Goal: Task Accomplishment & Management: Complete application form

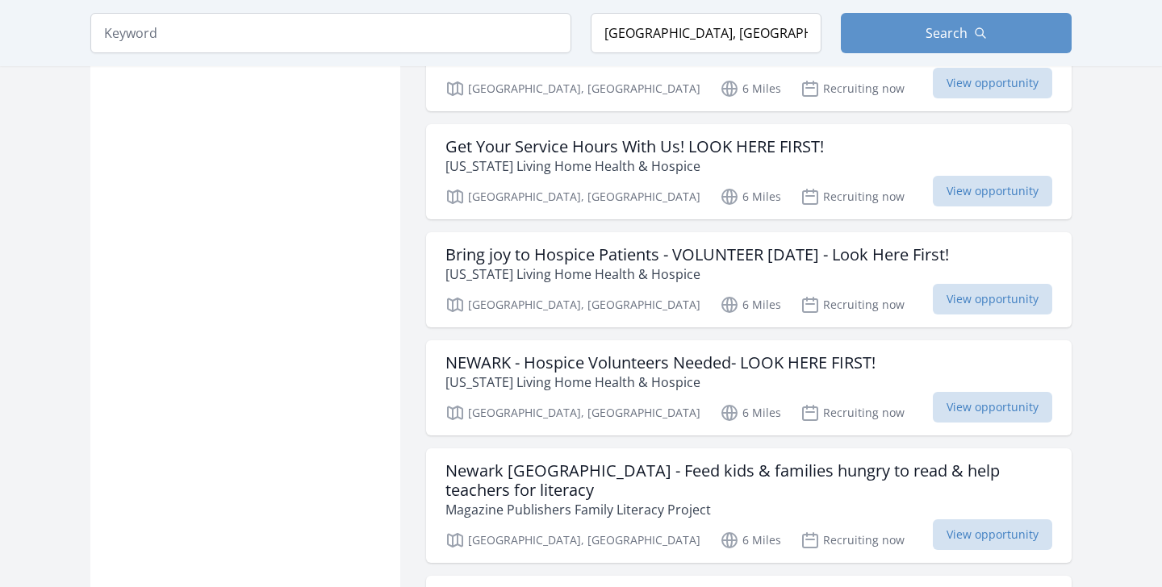
scroll to position [1727, 0]
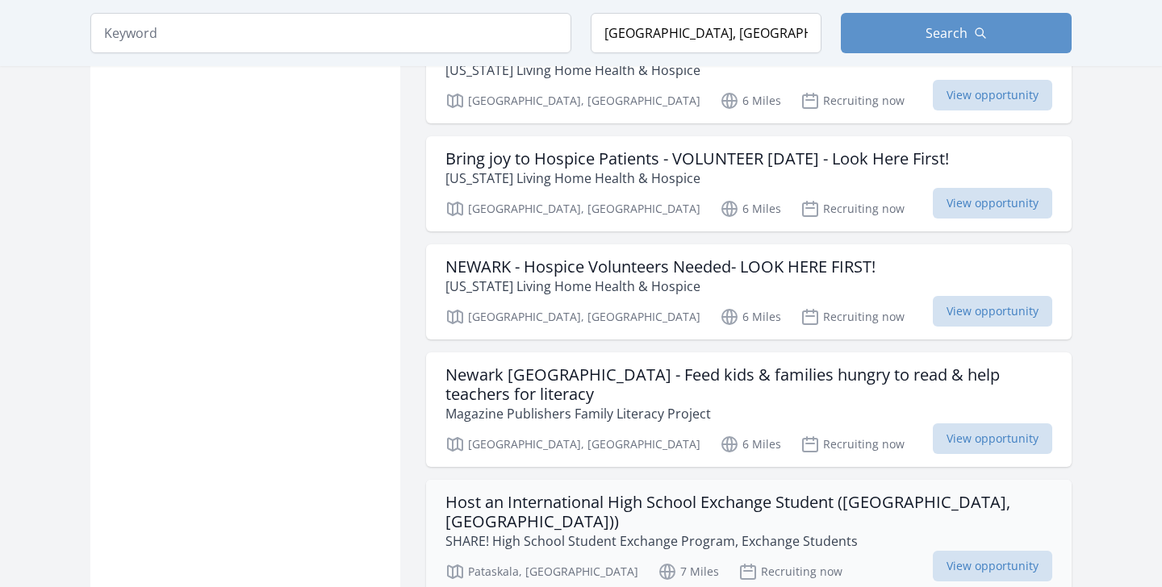
click at [869, 532] on p "SHARE! High School Student Exchange Program, Exchange Students" at bounding box center [748, 541] width 607 height 19
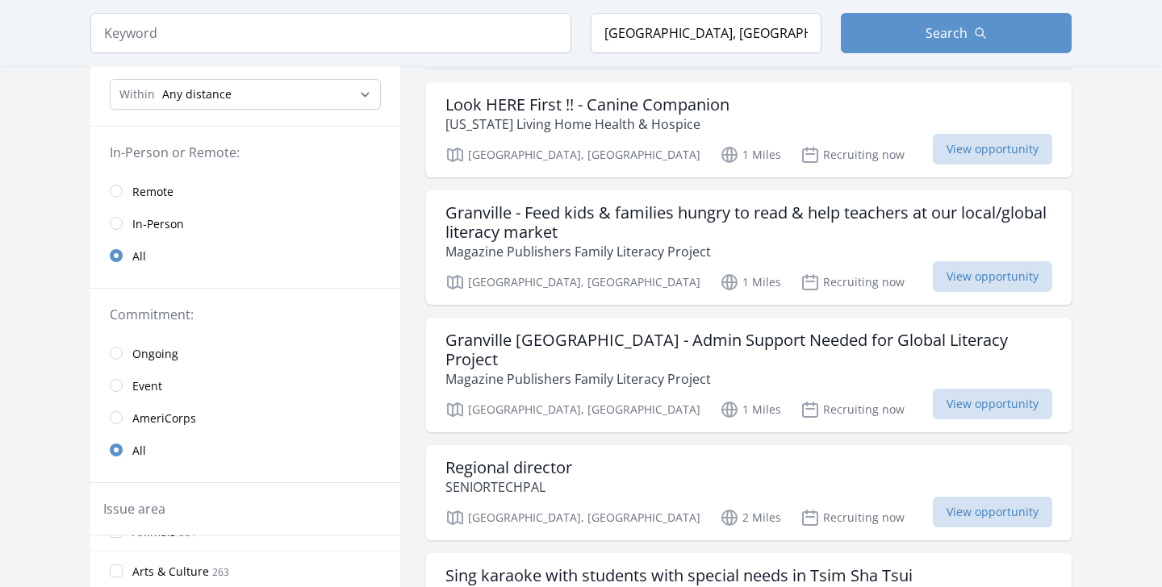
scroll to position [157, 0]
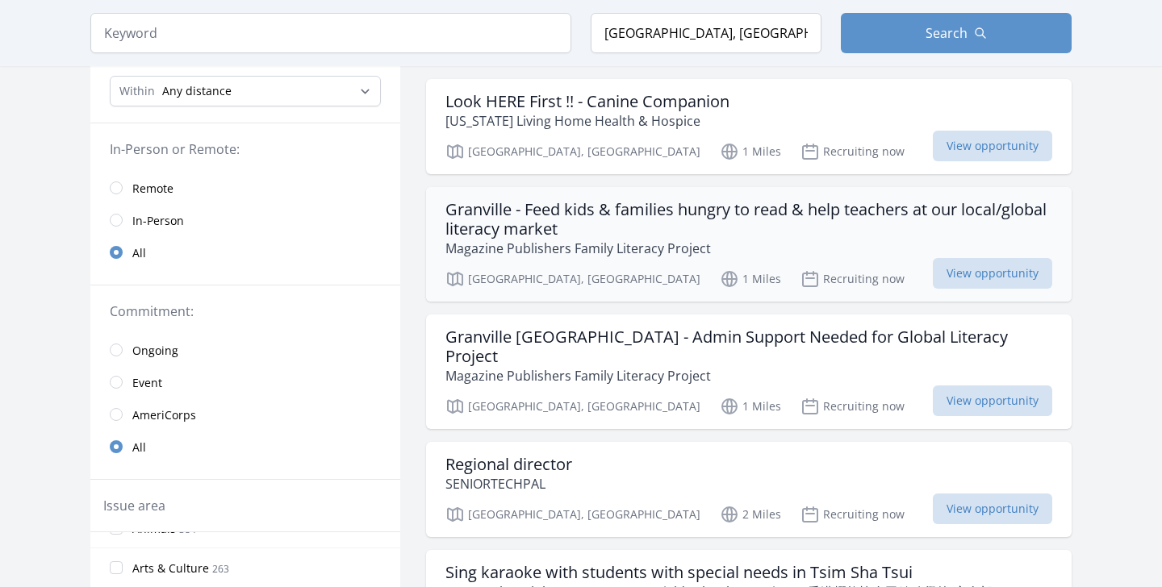
click at [760, 220] on h3 "Granville - Feed kids & families hungry to read & help teachers at our local/gl…" at bounding box center [748, 219] width 607 height 39
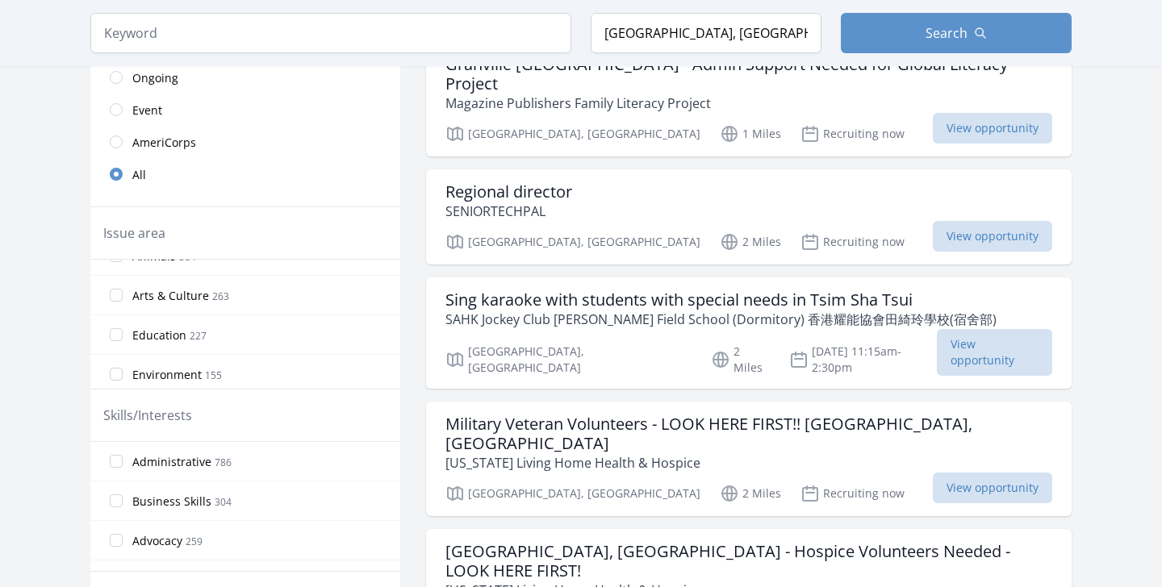
scroll to position [433, 0]
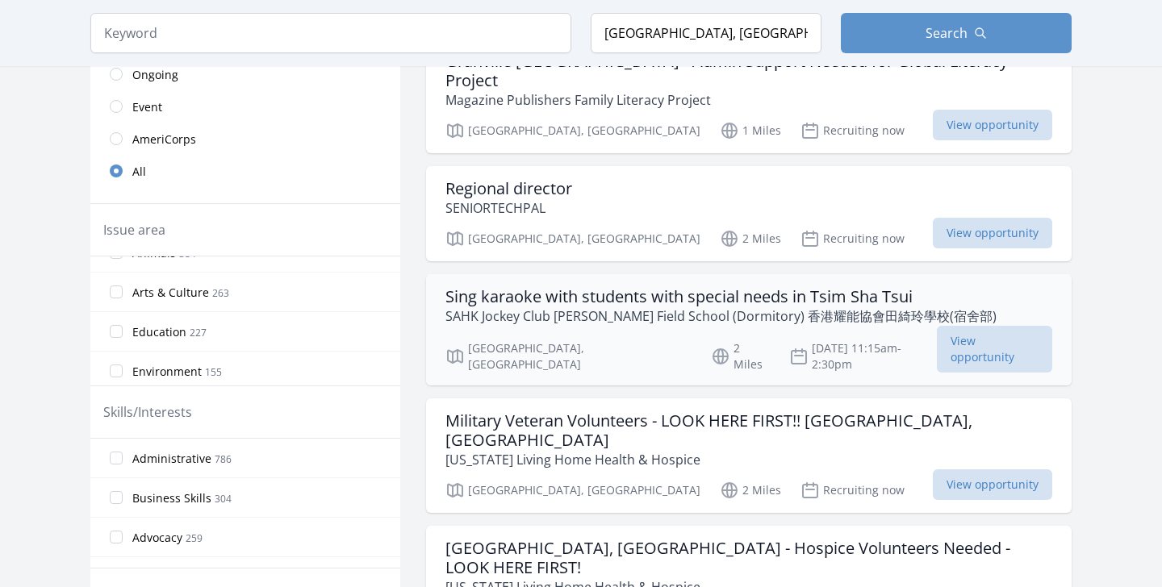
click at [576, 287] on h3 "Sing karaoke with students with special needs in Tsim Sha Tsui" at bounding box center [720, 296] width 551 height 19
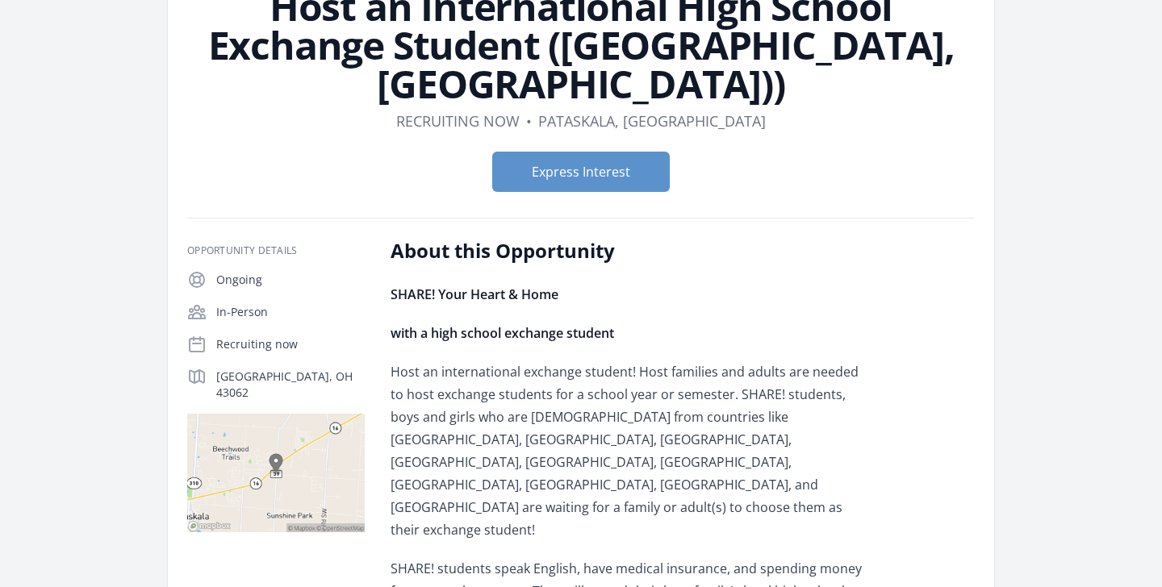
scroll to position [262, 0]
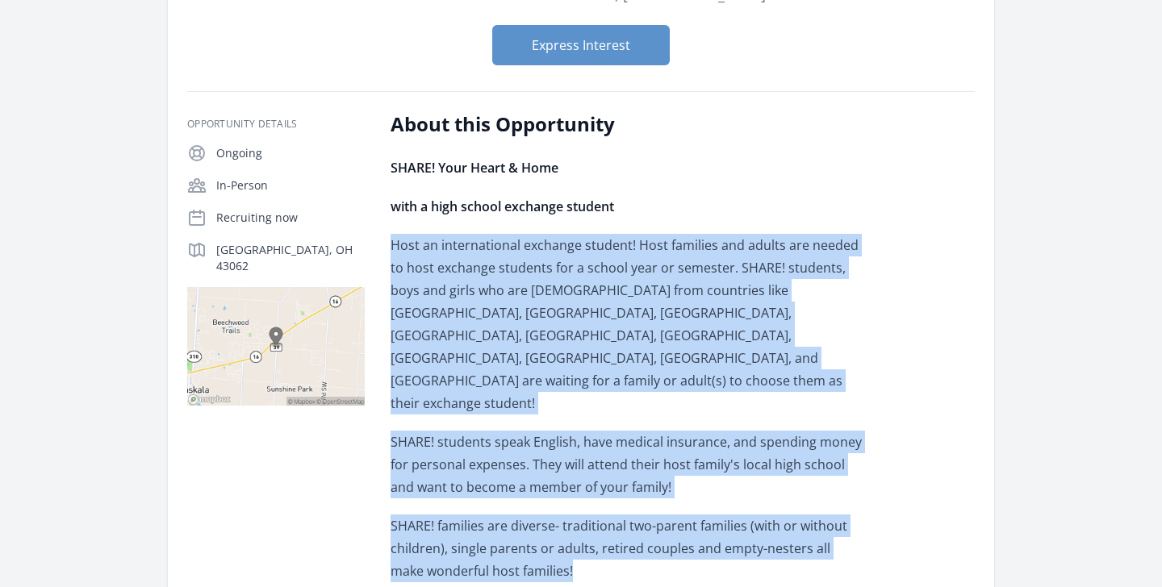
drag, startPoint x: 394, startPoint y: 204, endPoint x: 561, endPoint y: 465, distance: 309.6
click at [561, 465] on div "SHARE! Your Heart & Home with a high school exchange student Host an internatio…" at bounding box center [627, 447] width 472 height 581
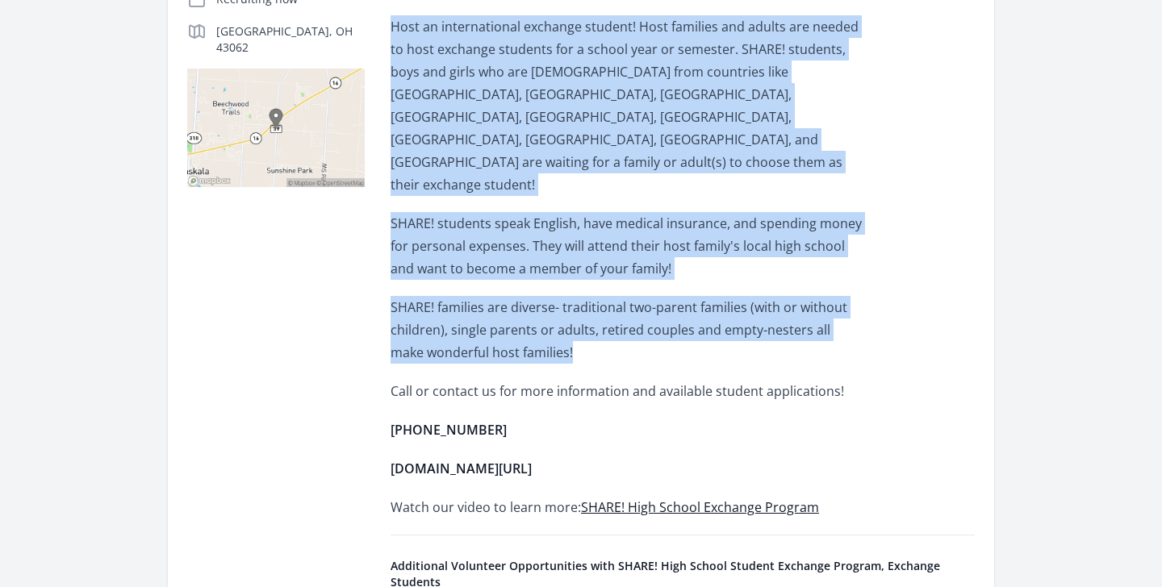
scroll to position [238, 0]
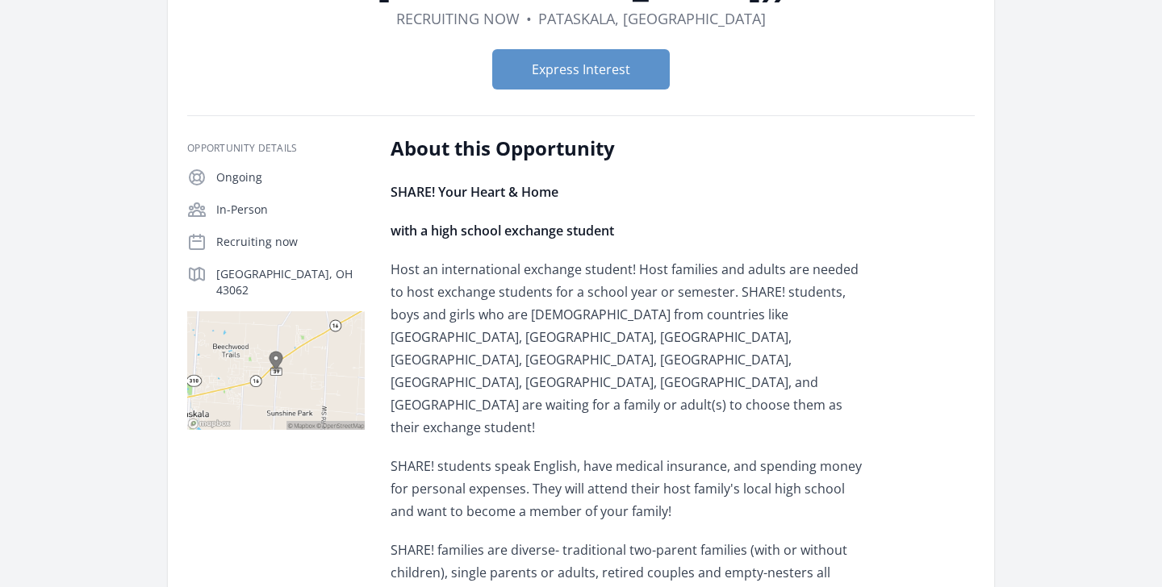
click at [511, 281] on p "Host an international exchange student! Host families and adults are needed to …" at bounding box center [627, 348] width 472 height 181
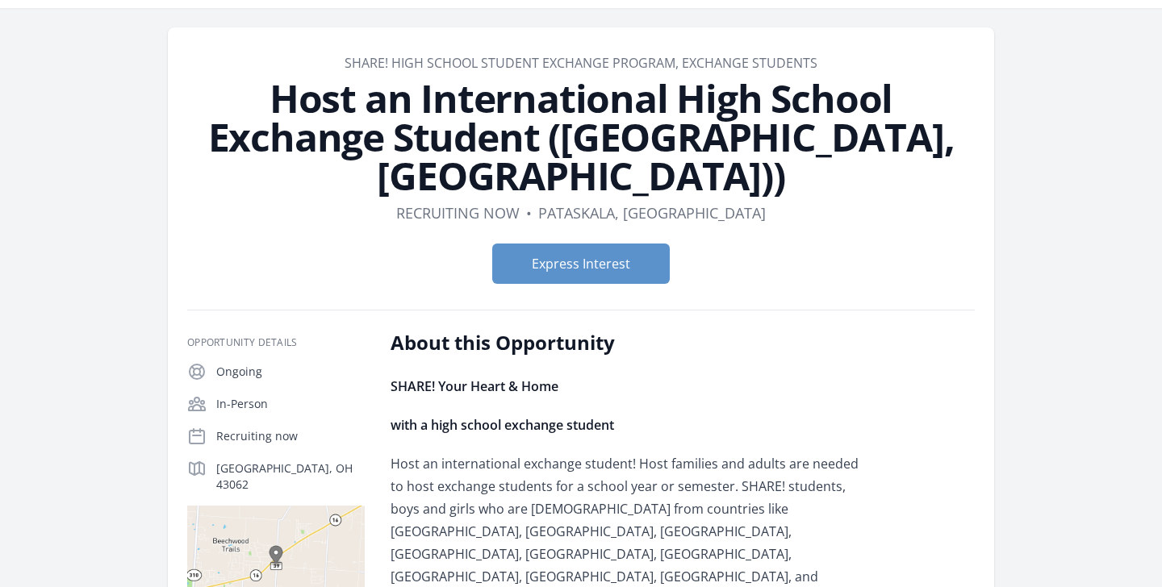
scroll to position [32, 0]
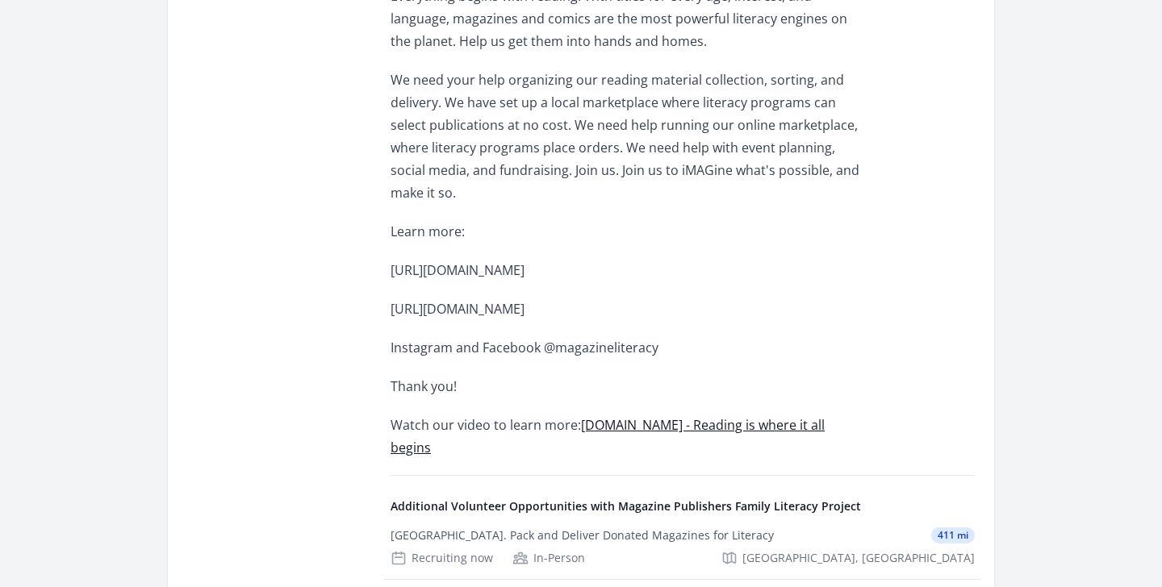
scroll to position [954, 0]
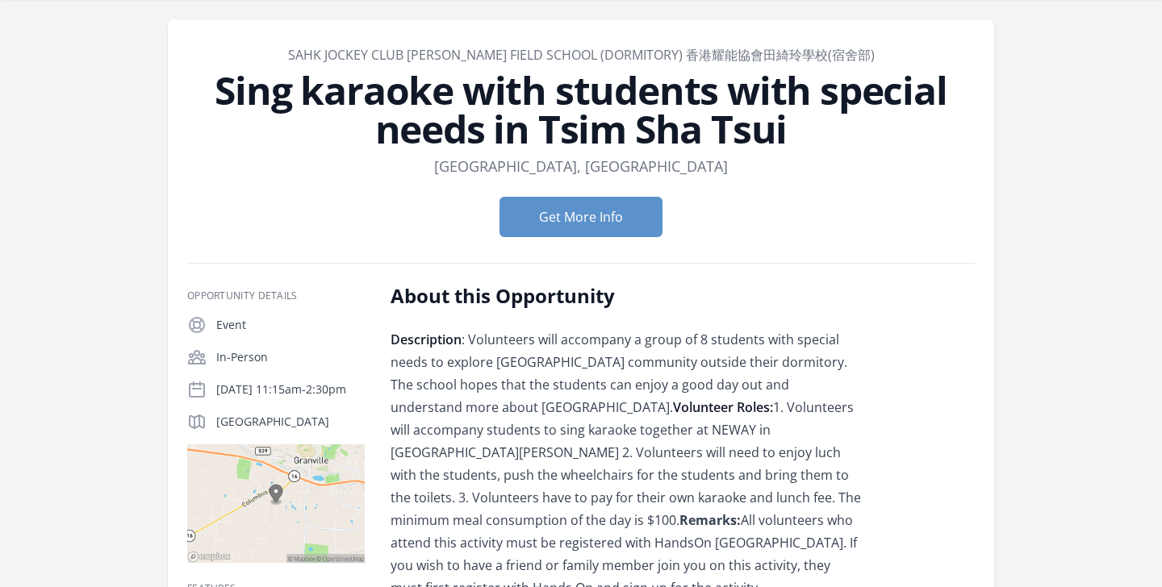
scroll to position [52, 0]
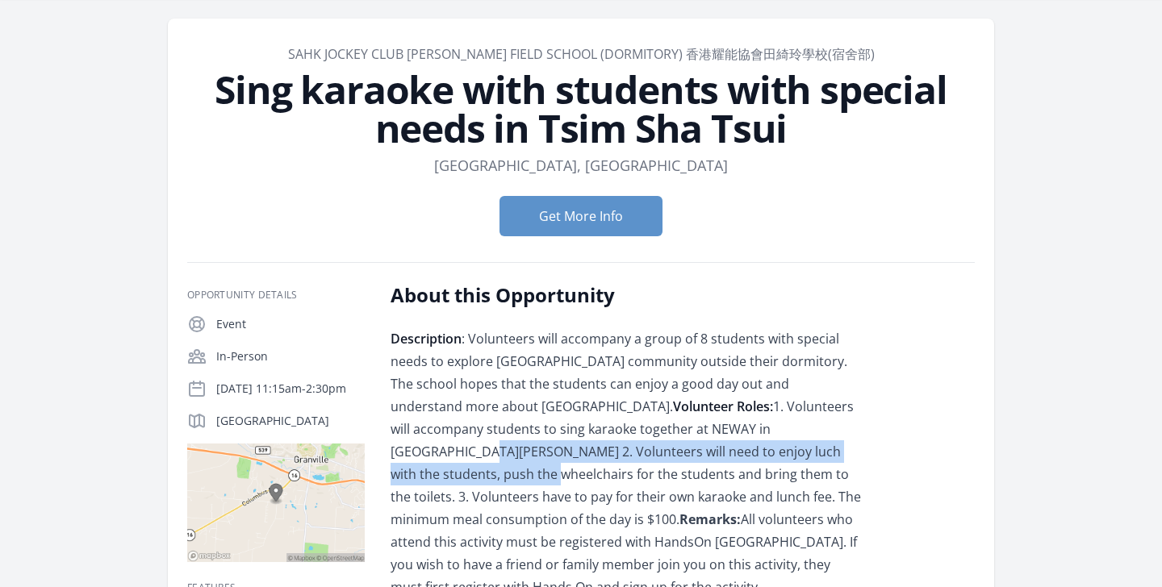
drag, startPoint x: 657, startPoint y: 432, endPoint x: 679, endPoint y: 448, distance: 27.8
click at [679, 448] on span "Description : Volunteers will accompany a group of 8 students with special need…" at bounding box center [626, 463] width 470 height 266
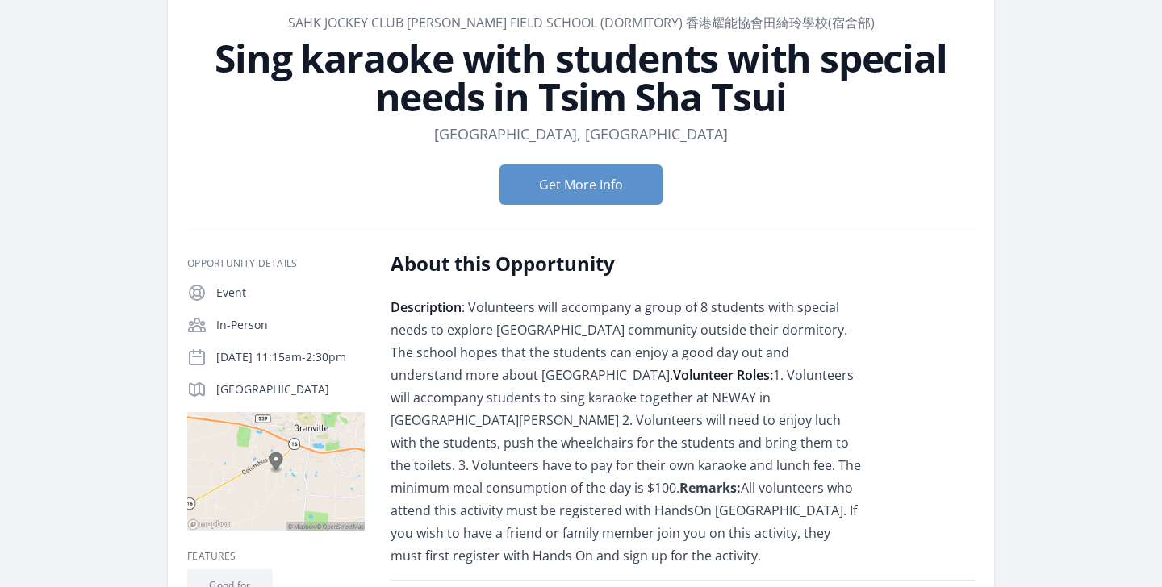
scroll to position [88, 0]
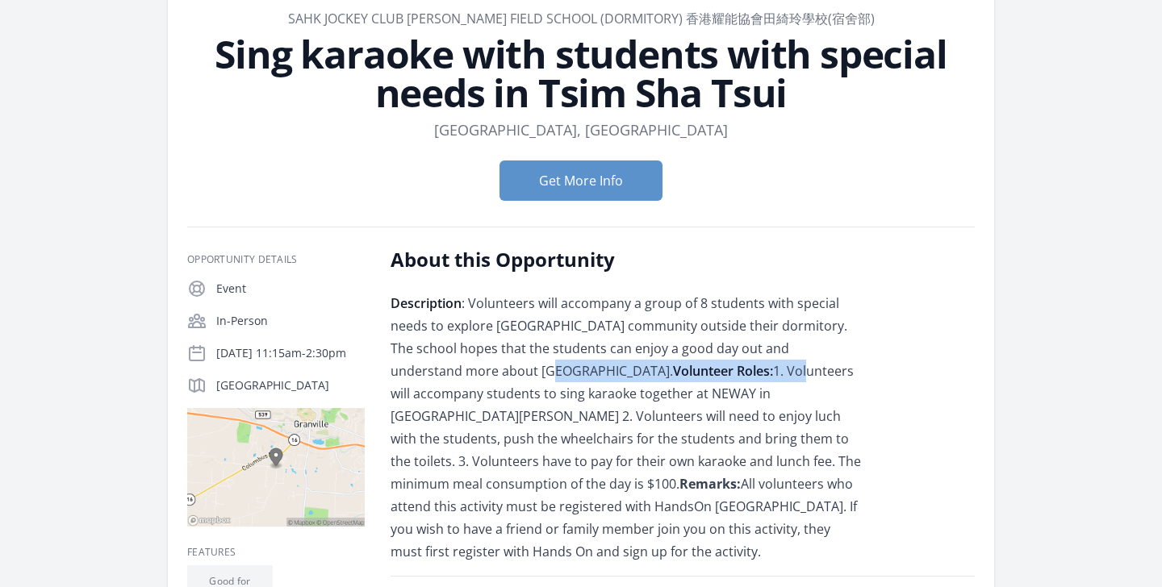
drag, startPoint x: 460, startPoint y: 365, endPoint x: 597, endPoint y: 366, distance: 137.2
click at [597, 366] on span "Description : Volunteers will accompany a group of 8 students with special need…" at bounding box center [626, 428] width 470 height 266
click at [608, 366] on span "Description : Volunteers will accompany a group of 8 students with special need…" at bounding box center [626, 428] width 470 height 266
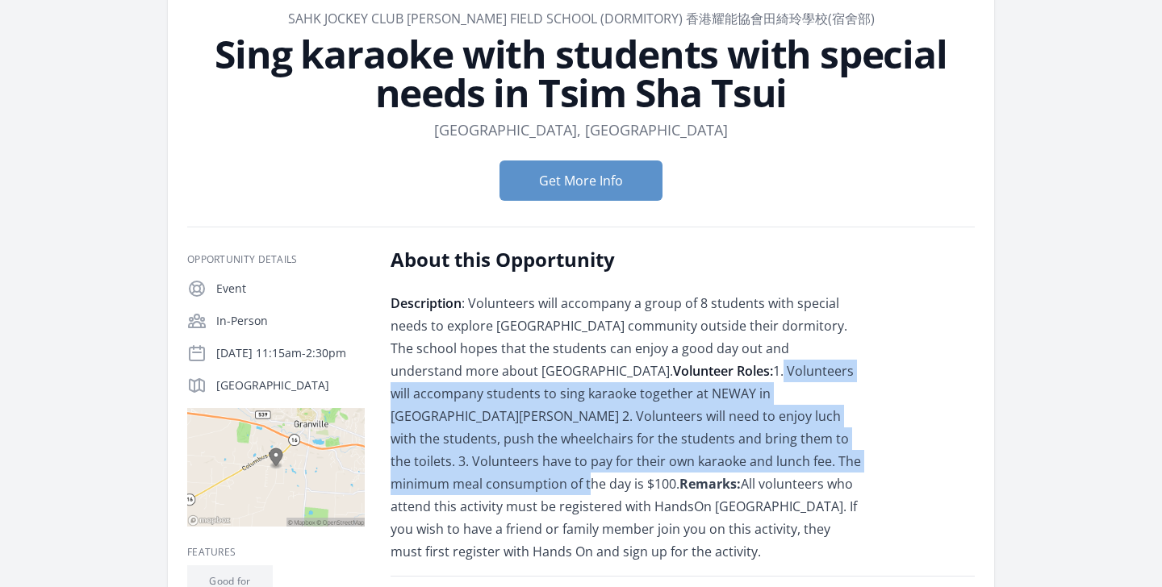
drag, startPoint x: 575, startPoint y: 372, endPoint x: 672, endPoint y: 454, distance: 127.7
click at [673, 454] on span "Description : Volunteers will accompany a group of 8 students with special need…" at bounding box center [626, 428] width 470 height 266
click at [672, 454] on span "Description : Volunteers will accompany a group of 8 students with special need…" at bounding box center [626, 428] width 470 height 266
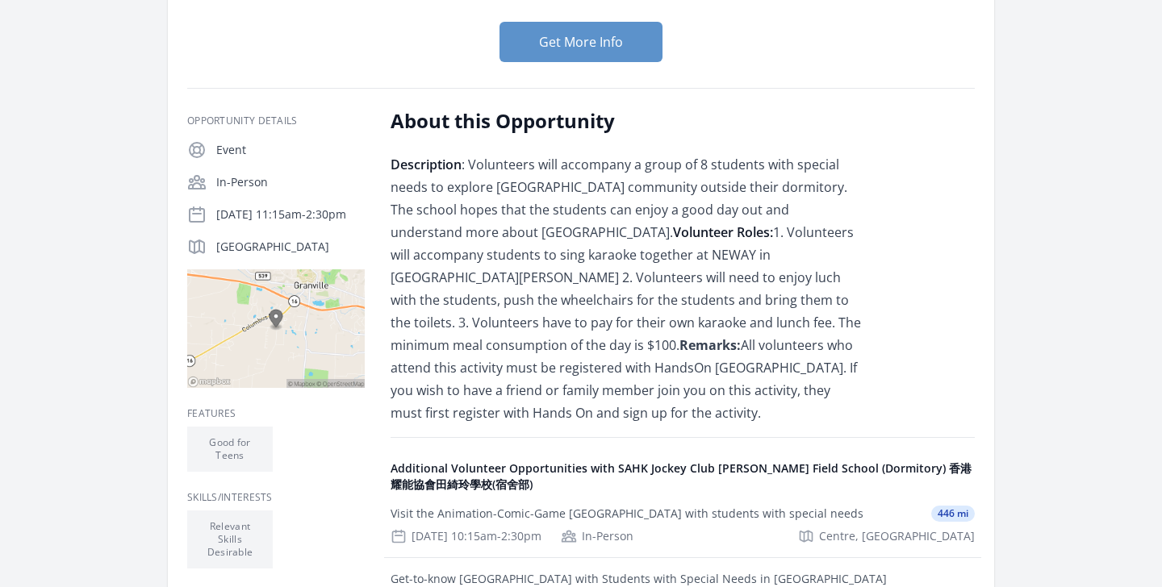
scroll to position [396, 0]
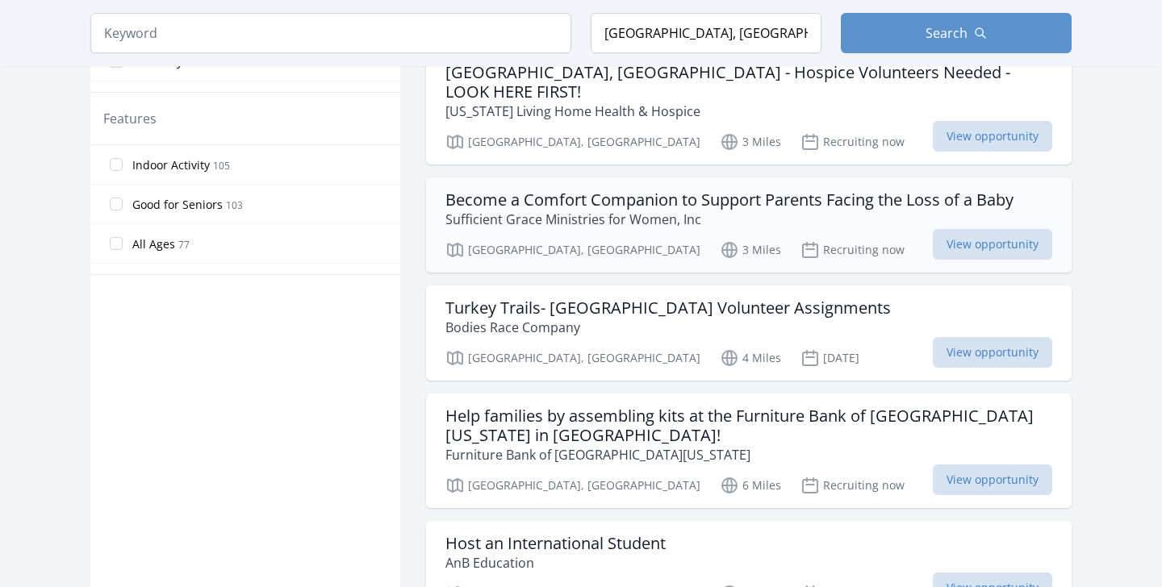
scroll to position [914, 0]
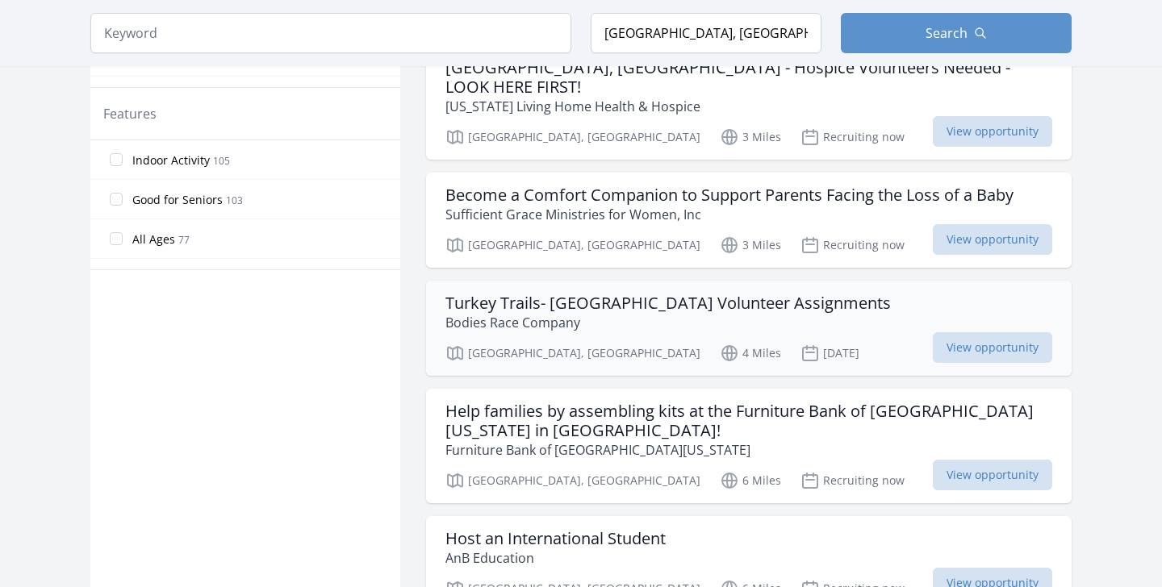
click at [784, 294] on h3 "Turkey Trails- [GEOGRAPHIC_DATA] Volunteer Assignments" at bounding box center [667, 303] width 445 height 19
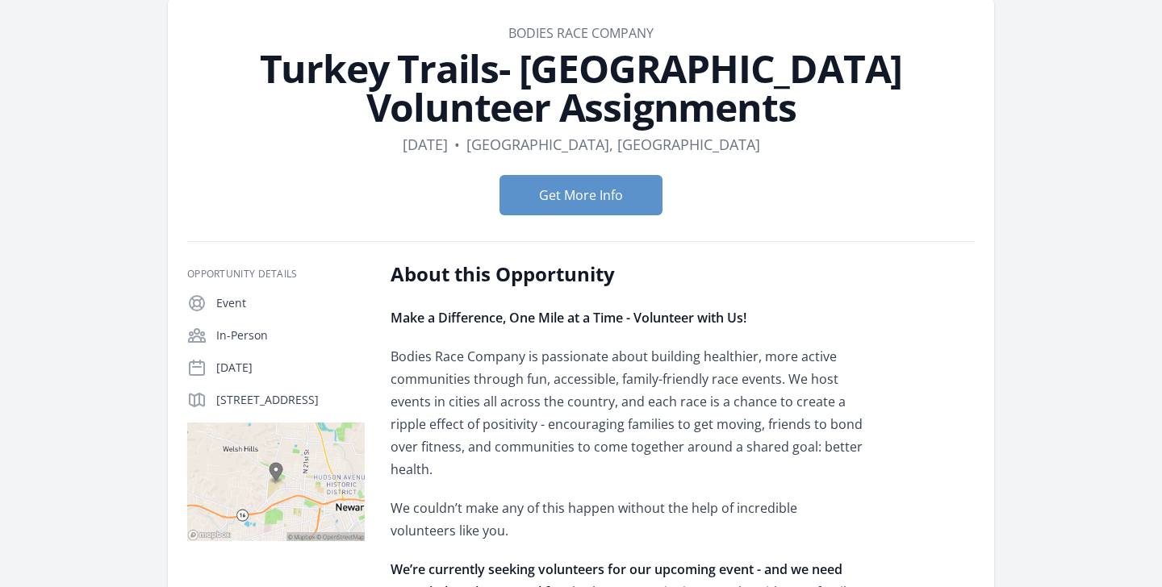
scroll to position [166, 0]
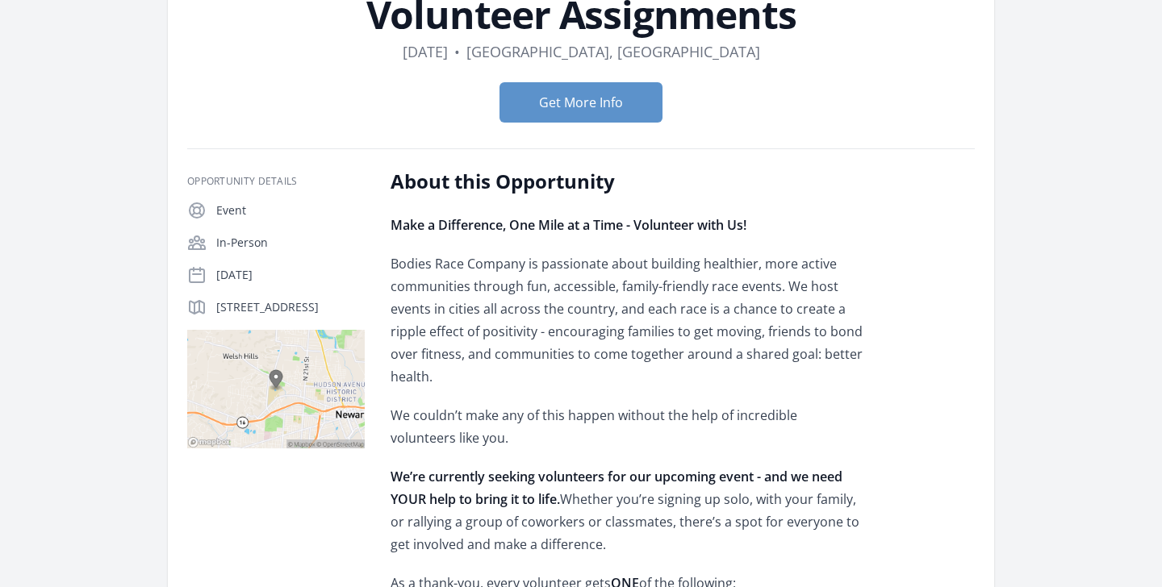
drag, startPoint x: 395, startPoint y: 265, endPoint x: 782, endPoint y: 292, distance: 388.3
click at [782, 292] on p "Bodies Race Company is passionate about building healthier, more active communi…" at bounding box center [627, 321] width 472 height 136
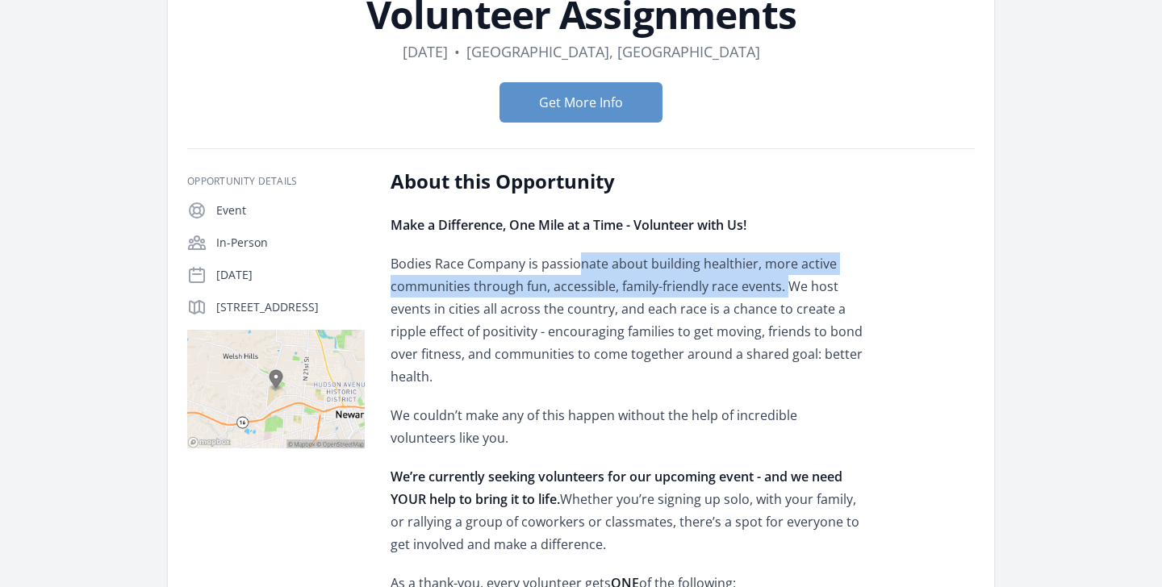
drag, startPoint x: 782, startPoint y: 292, endPoint x: 580, endPoint y: 269, distance: 203.1
click at [580, 269] on p "Bodies Race Company is passionate about building healthier, more active communi…" at bounding box center [627, 321] width 472 height 136
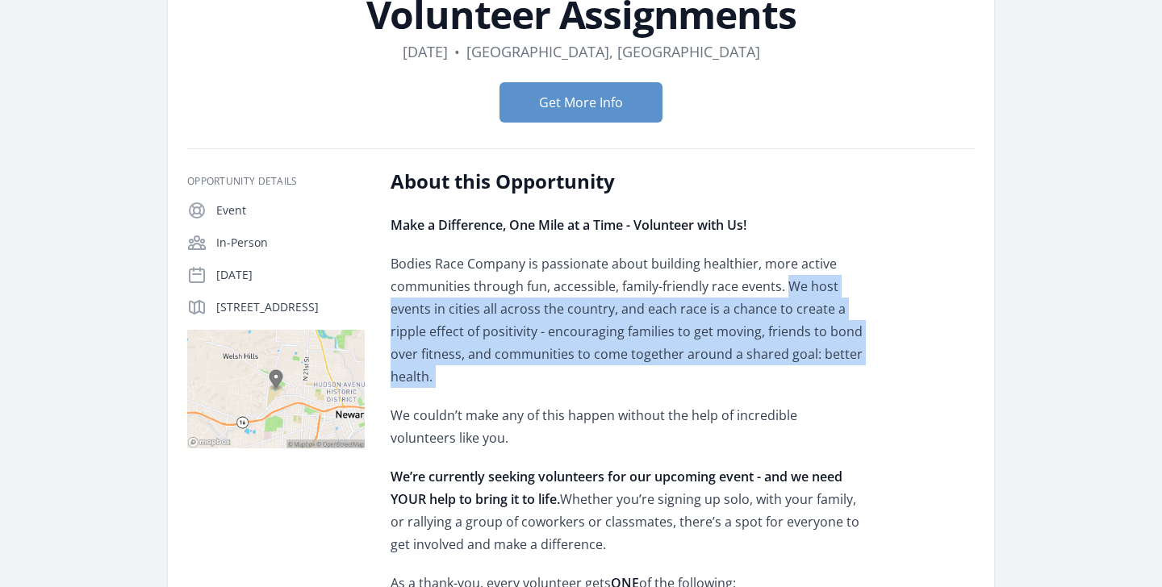
drag, startPoint x: 786, startPoint y: 283, endPoint x: 940, endPoint y: 401, distance: 194.0
click at [459, 309] on p "Bodies Race Company is passionate about building healthier, more active communi…" at bounding box center [627, 321] width 472 height 136
drag, startPoint x: 781, startPoint y: 287, endPoint x: 864, endPoint y: 359, distance: 109.8
click at [863, 359] on p "Bodies Race Company is passionate about building healthier, more active communi…" at bounding box center [627, 321] width 472 height 136
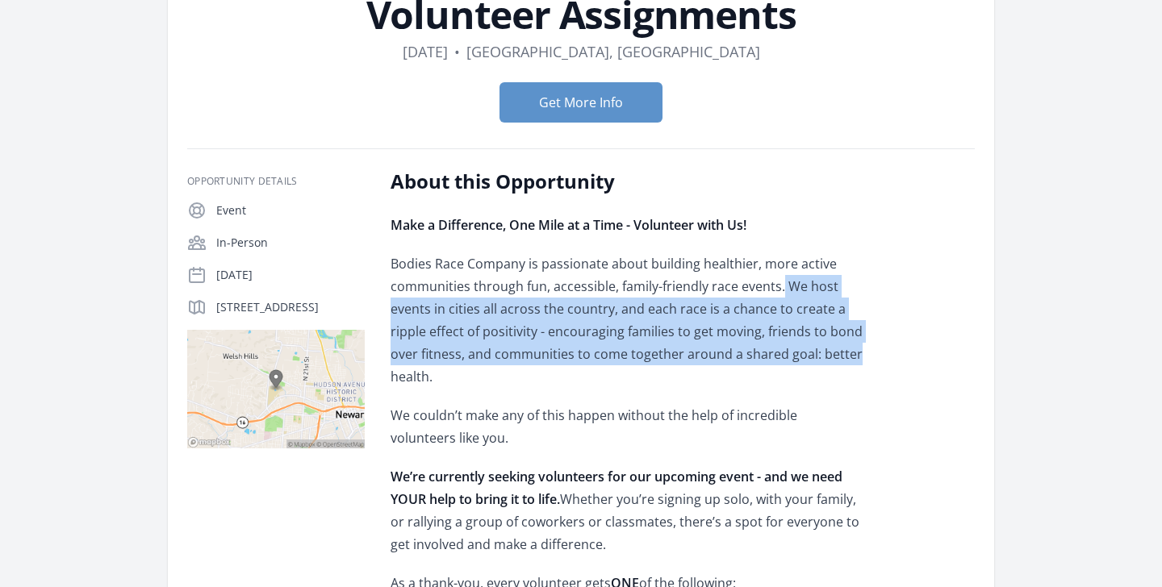
click at [863, 359] on p "Bodies Race Company is passionate about building healthier, more active communi…" at bounding box center [627, 321] width 472 height 136
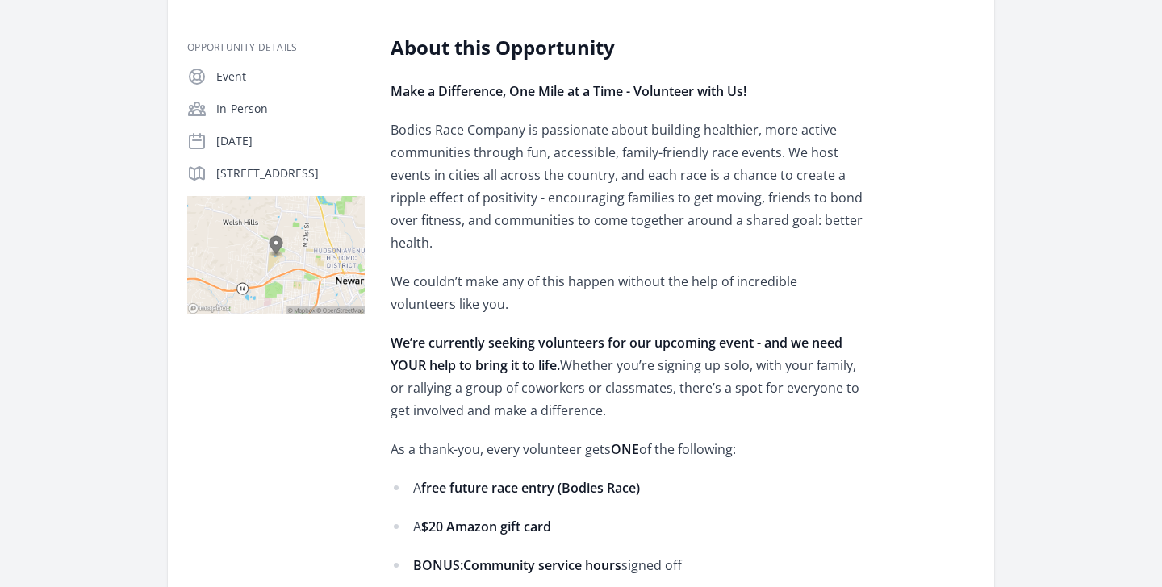
scroll to position [311, 0]
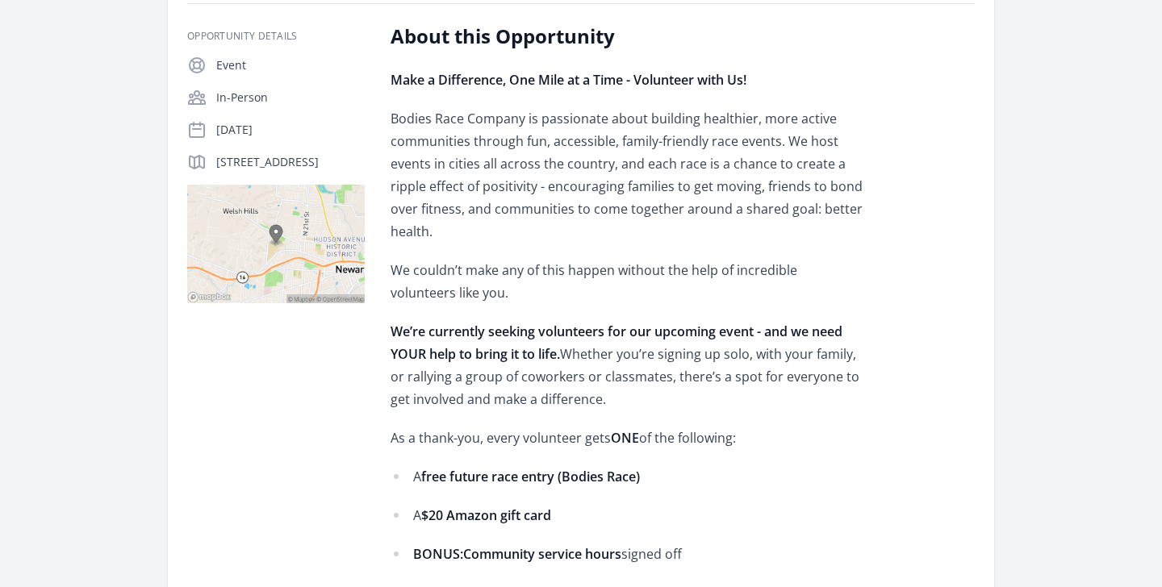
drag, startPoint x: 688, startPoint y: 391, endPoint x: 624, endPoint y: 312, distance: 102.1
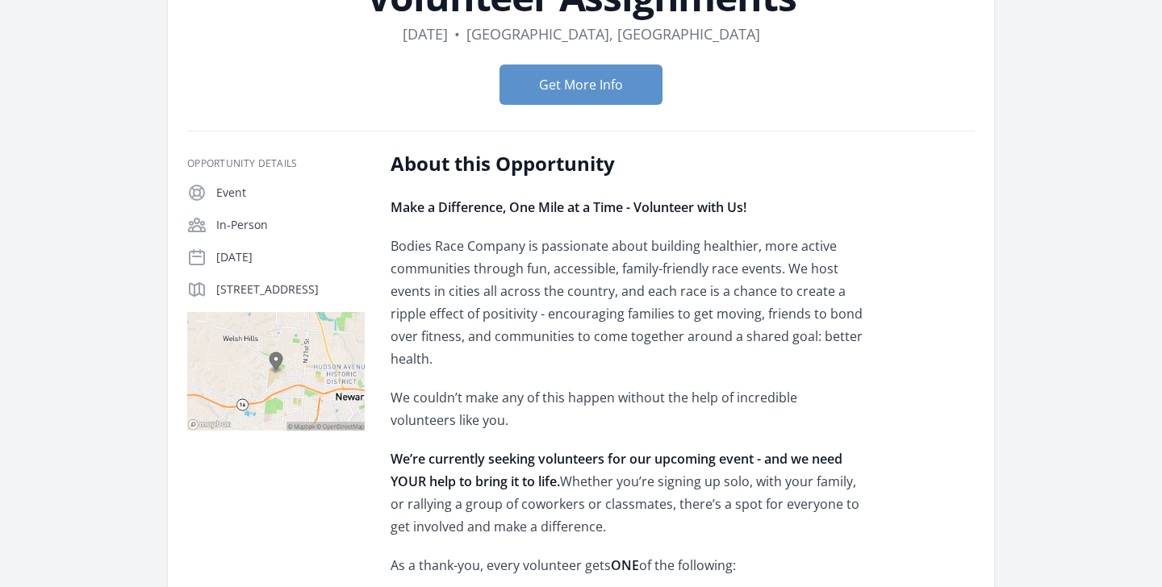
scroll to position [0, 0]
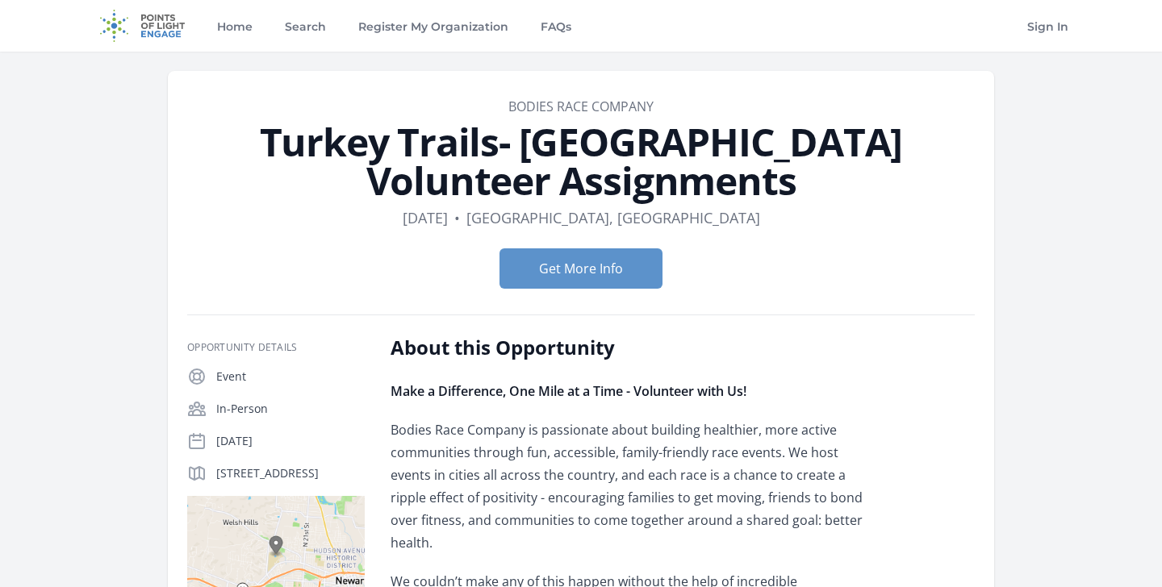
click at [668, 387] on strong "Make a Difference, One Mile at a Time - Volunteer with Us!" at bounding box center [569, 391] width 356 height 18
click at [617, 274] on button "Get More Info" at bounding box center [580, 269] width 163 height 40
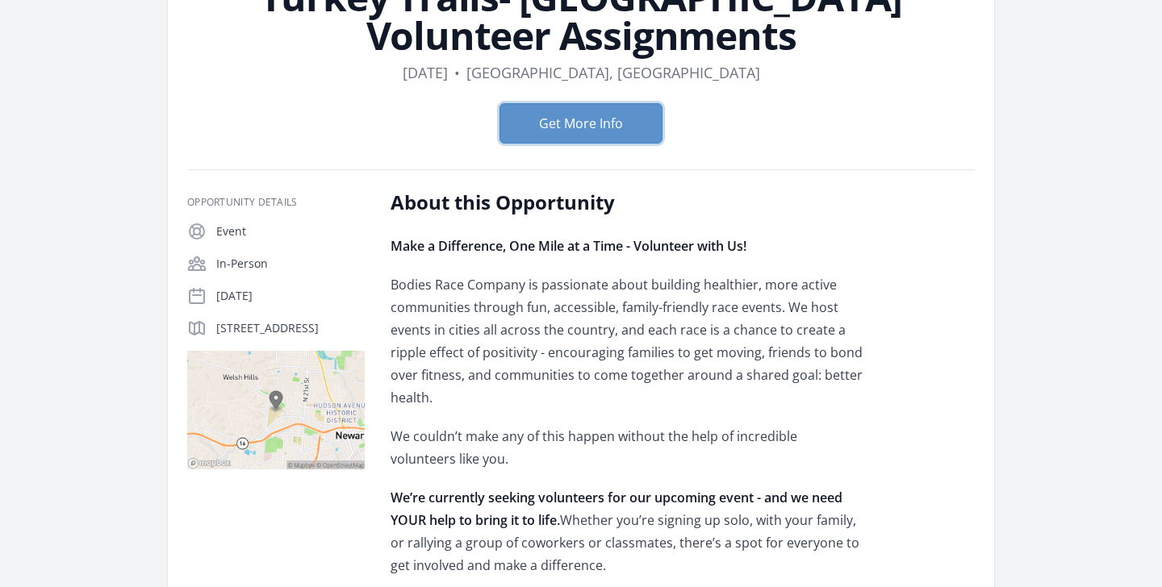
scroll to position [382, 0]
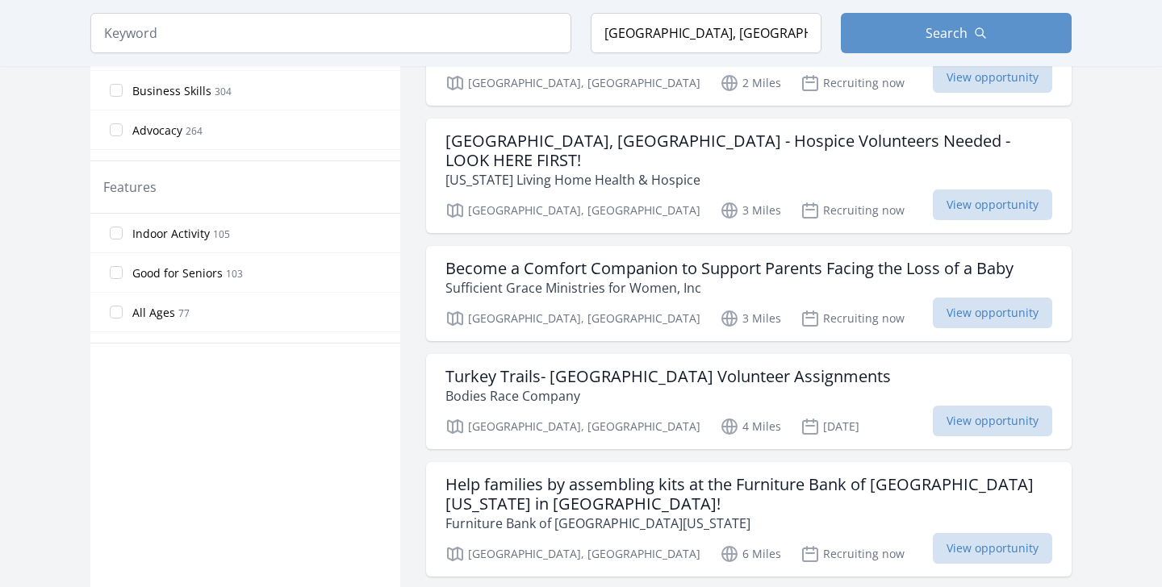
scroll to position [930, 0]
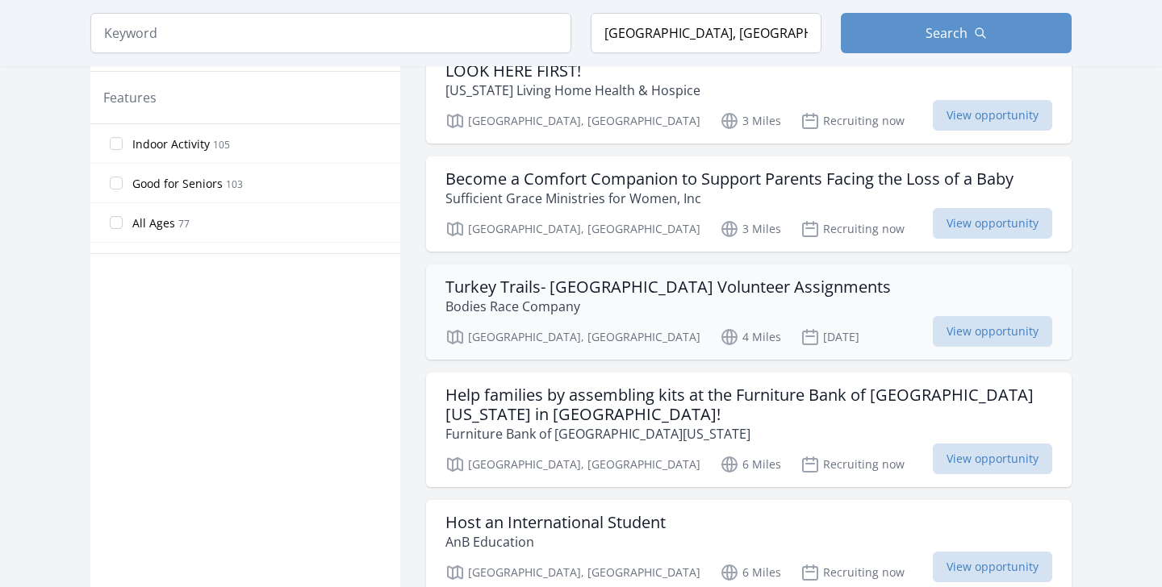
click at [496, 297] on p "Bodies Race Company" at bounding box center [667, 306] width 445 height 19
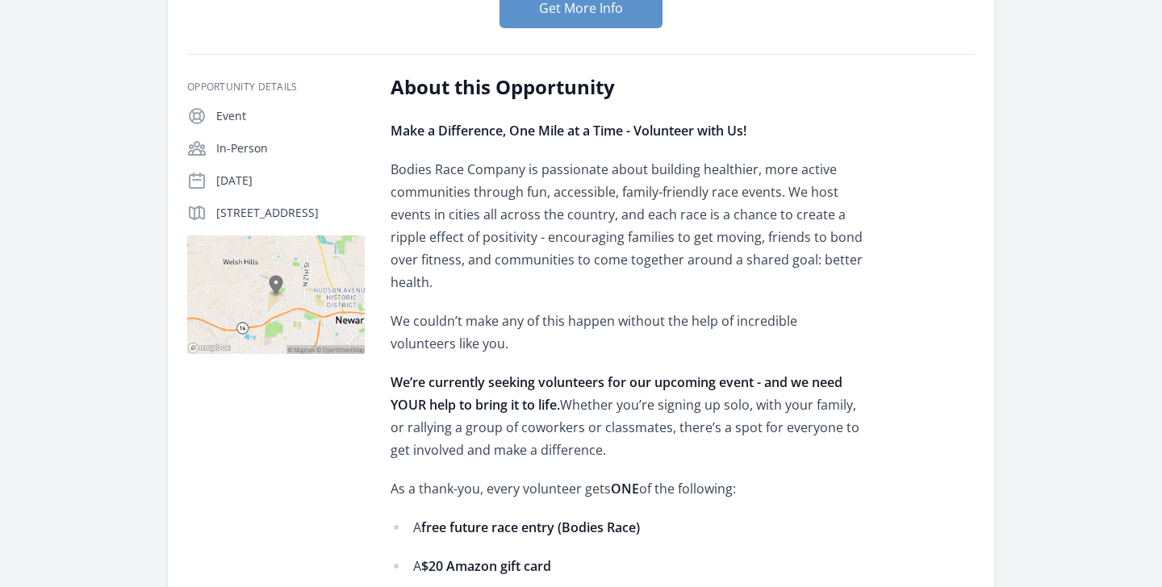
scroll to position [390, 0]
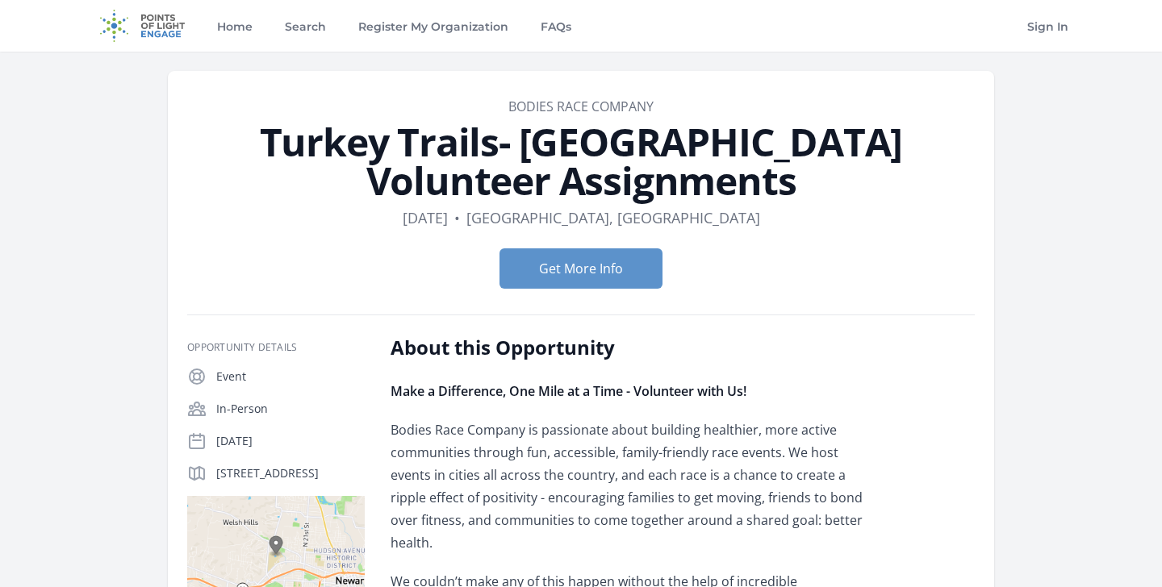
scroll to position [390, 0]
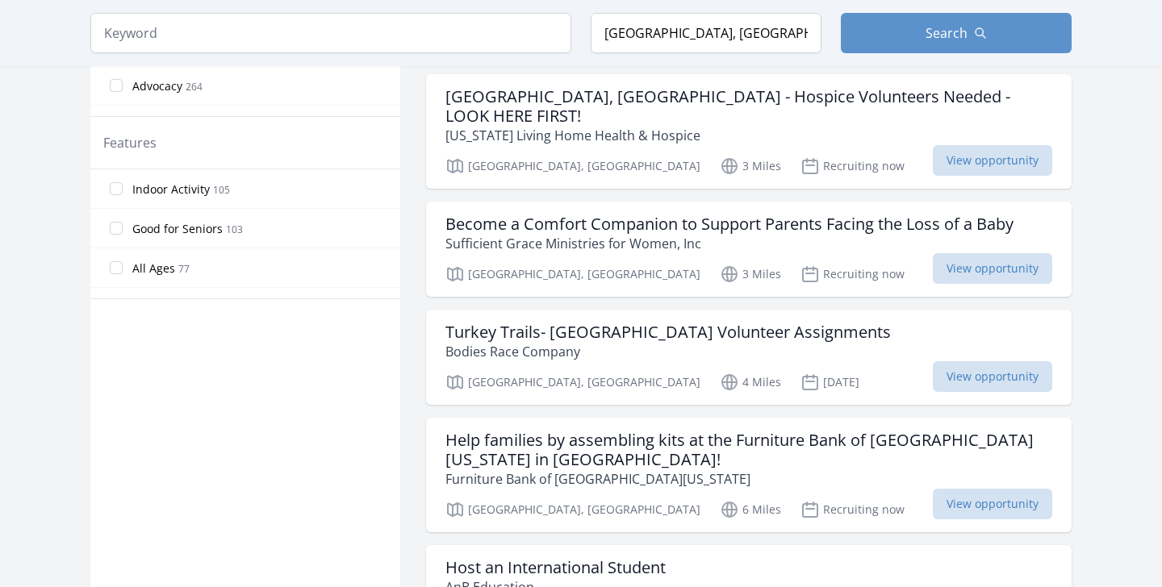
scroll to position [1012, 0]
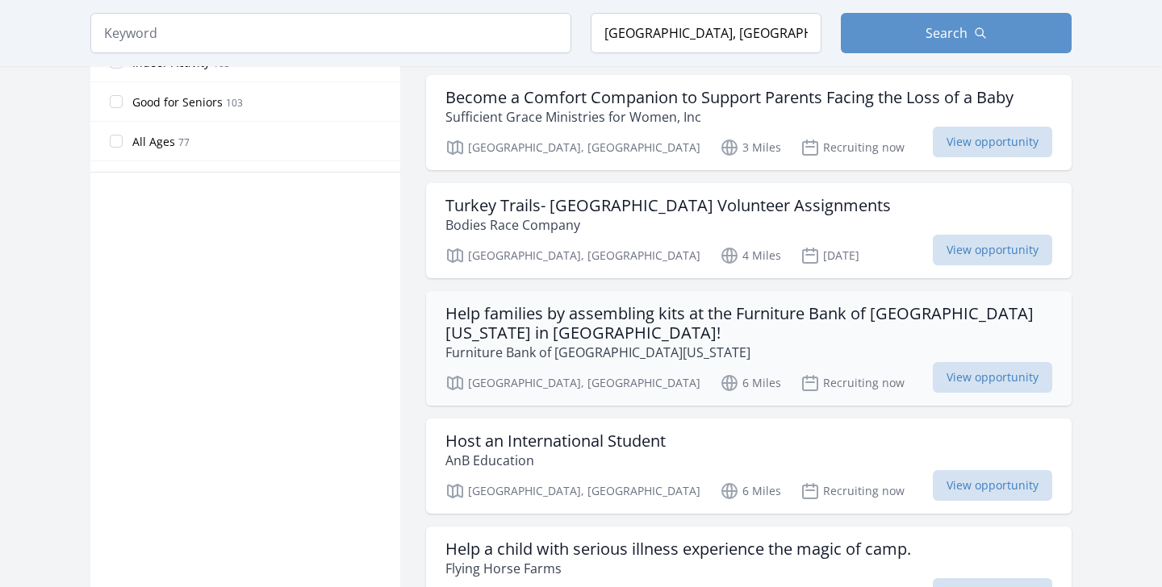
click at [625, 304] on h3 "Help families by assembling kits at the Furniture Bank of [GEOGRAPHIC_DATA][US_…" at bounding box center [748, 323] width 607 height 39
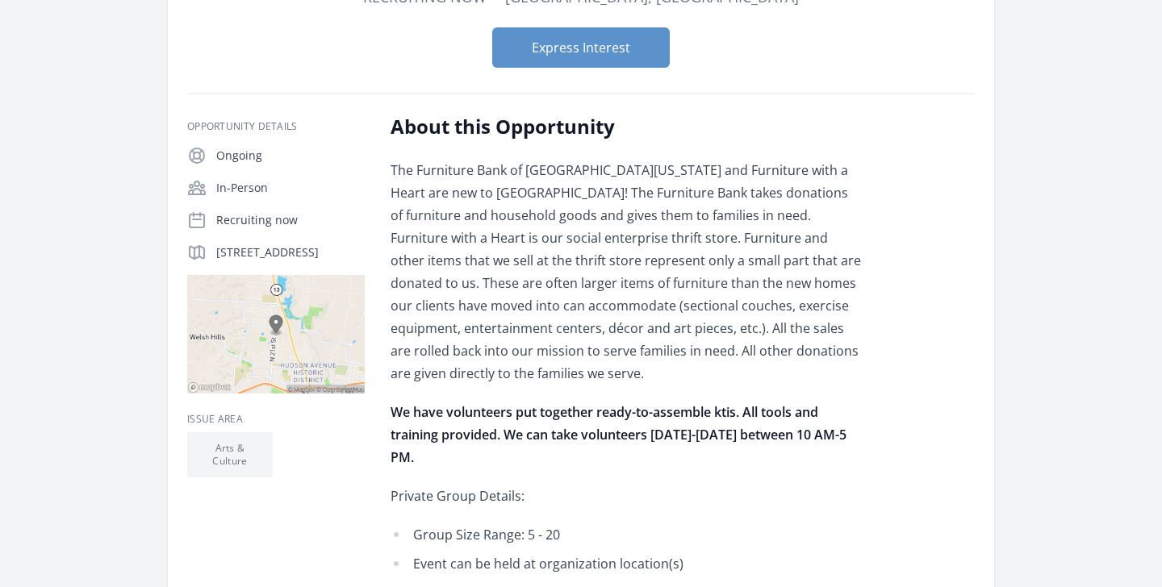
scroll to position [262, 0]
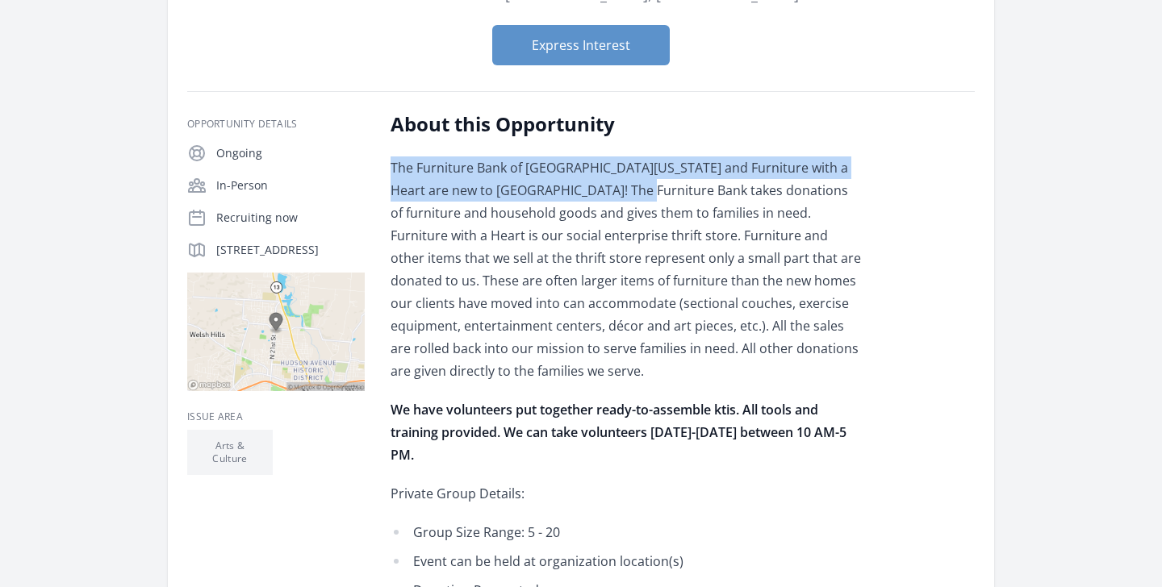
drag, startPoint x: 392, startPoint y: 125, endPoint x: 631, endPoint y: 146, distance: 239.8
click at [631, 157] on p "The Furniture Bank of Central Ohio and Furniture with a Heart are new to Newark…" at bounding box center [627, 270] width 472 height 226
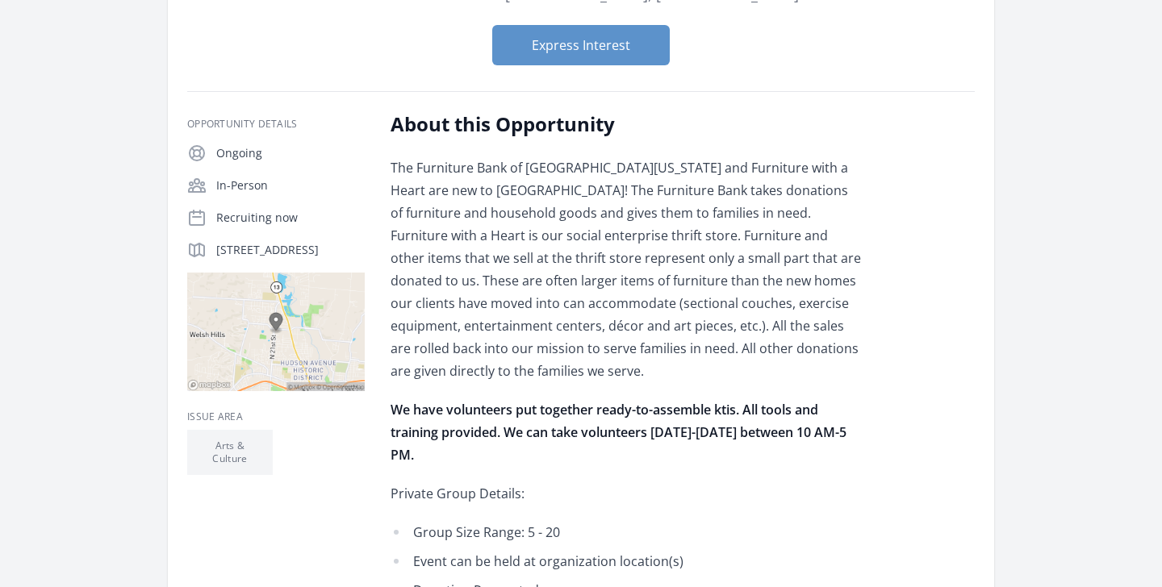
click at [633, 187] on p "The Furniture Bank of Central Ohio and Furniture with a Heart are new to Newark…" at bounding box center [627, 270] width 472 height 226
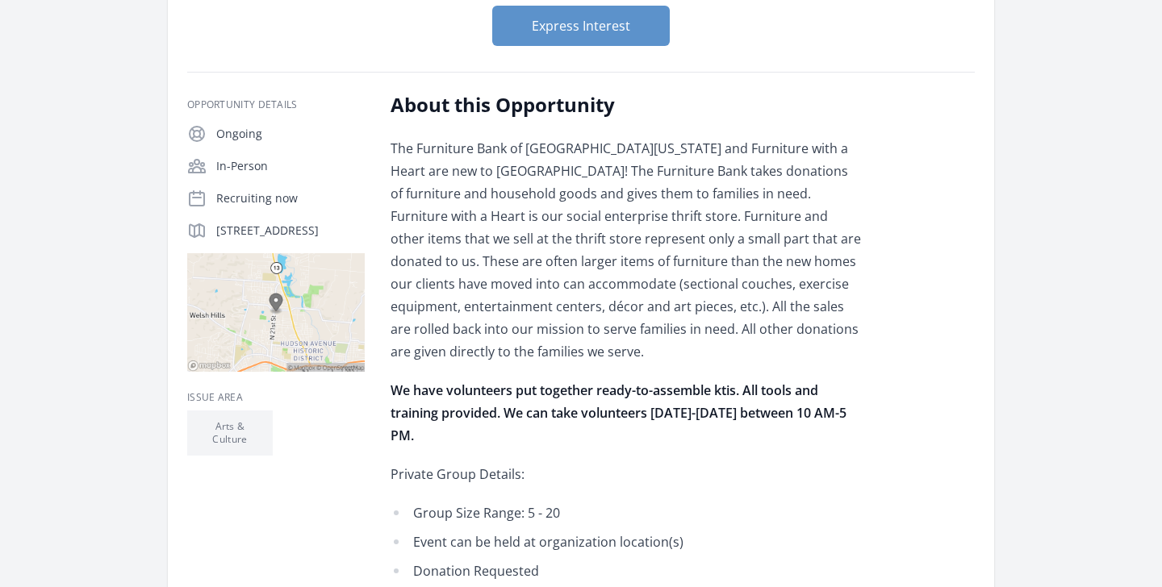
scroll to position [285, 0]
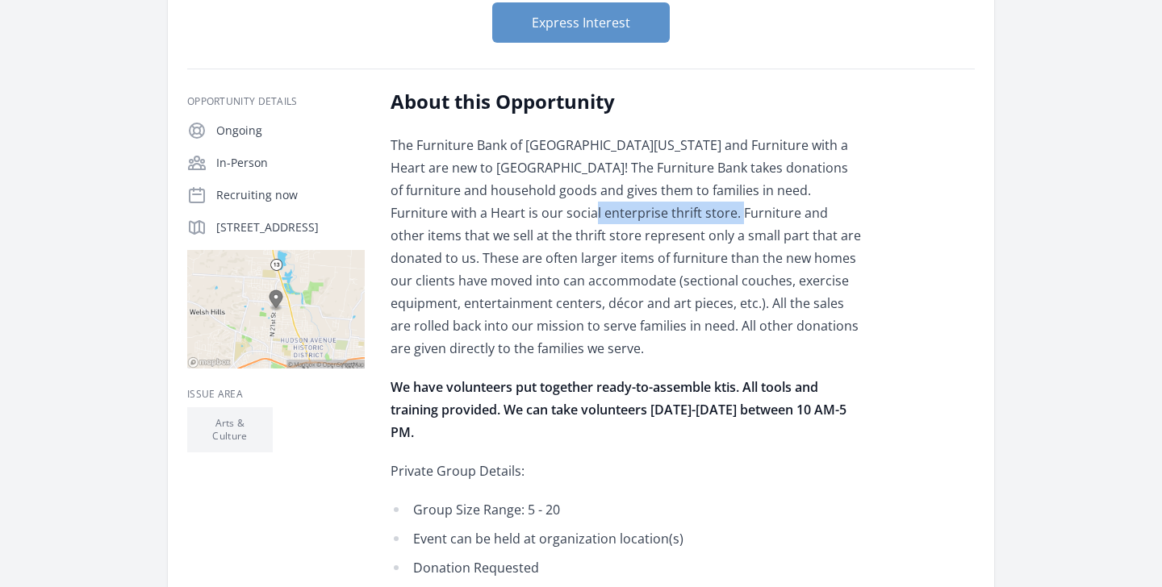
drag, startPoint x: 523, startPoint y: 169, endPoint x: 691, endPoint y: 183, distance: 168.5
click at [691, 183] on p "The Furniture Bank of Central Ohio and Furniture with a Heart are new to Newark…" at bounding box center [627, 247] width 472 height 226
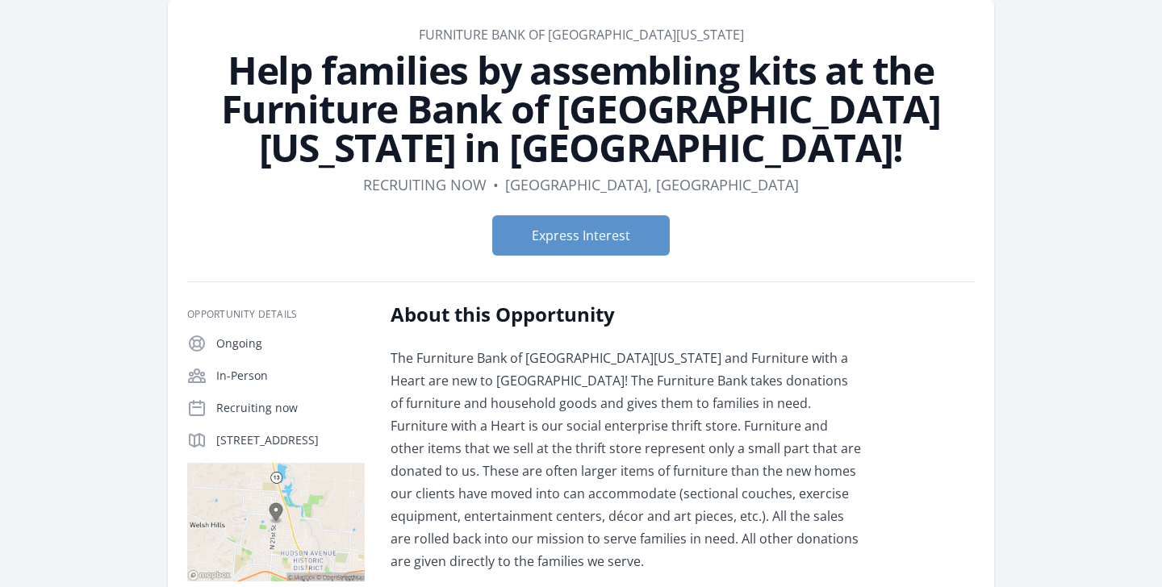
scroll to position [24, 0]
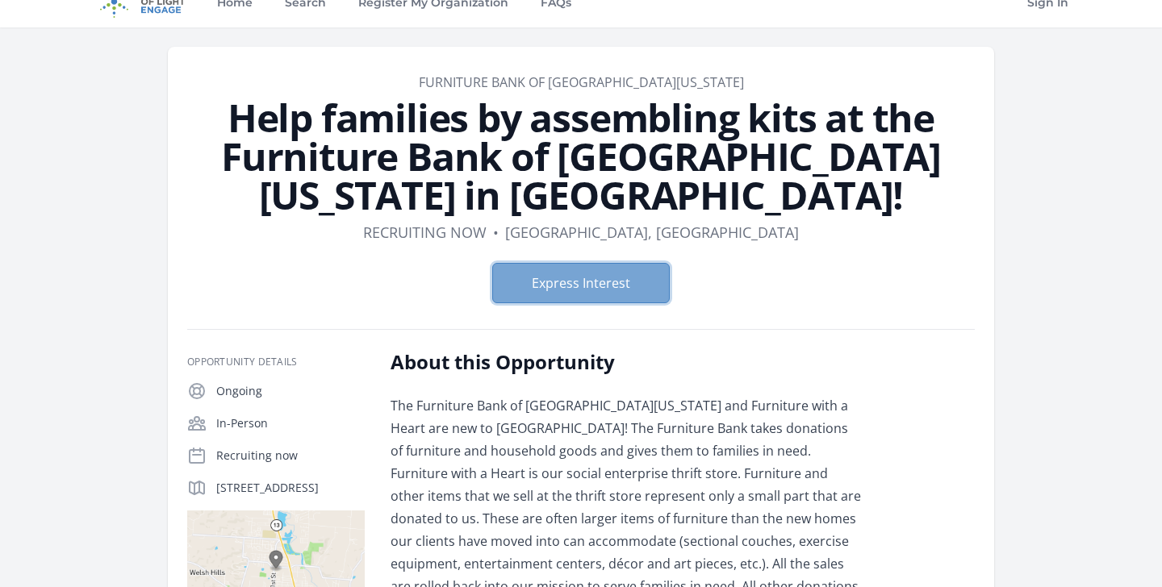
click at [569, 263] on button "Express Interest" at bounding box center [581, 283] width 178 height 40
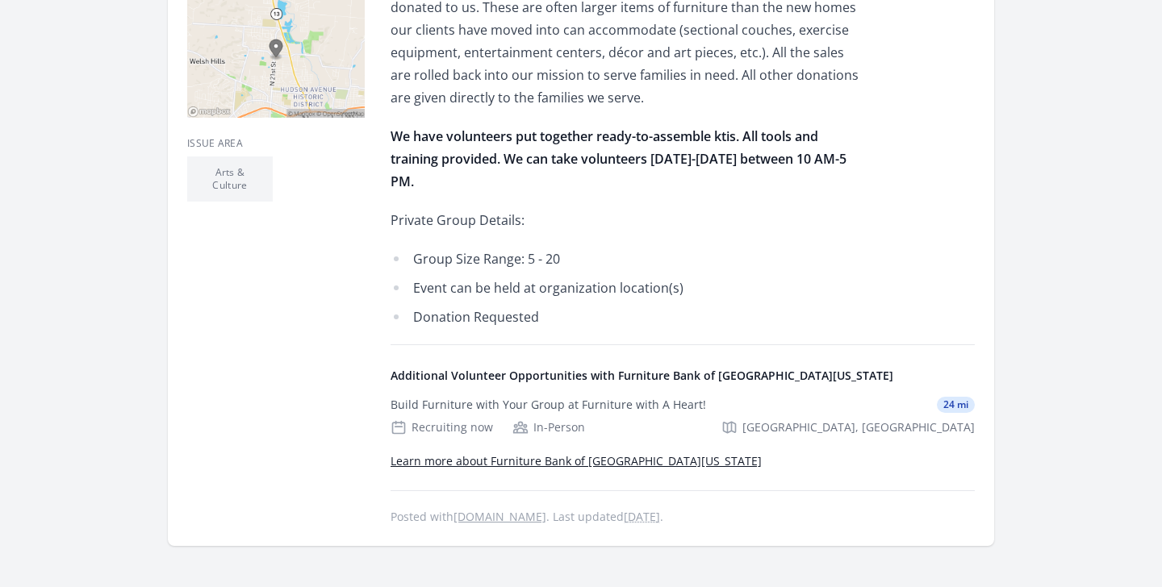
scroll to position [555, 0]
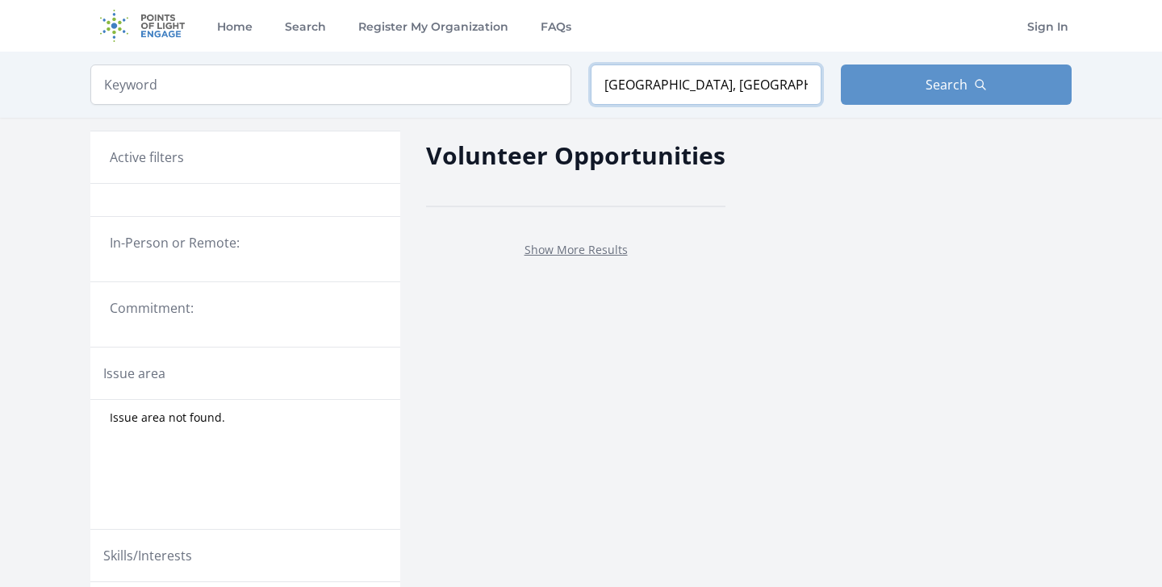
click at [671, 98] on input "[GEOGRAPHIC_DATA], [GEOGRAPHIC_DATA], [GEOGRAPHIC_DATA]" at bounding box center [706, 85] width 231 height 40
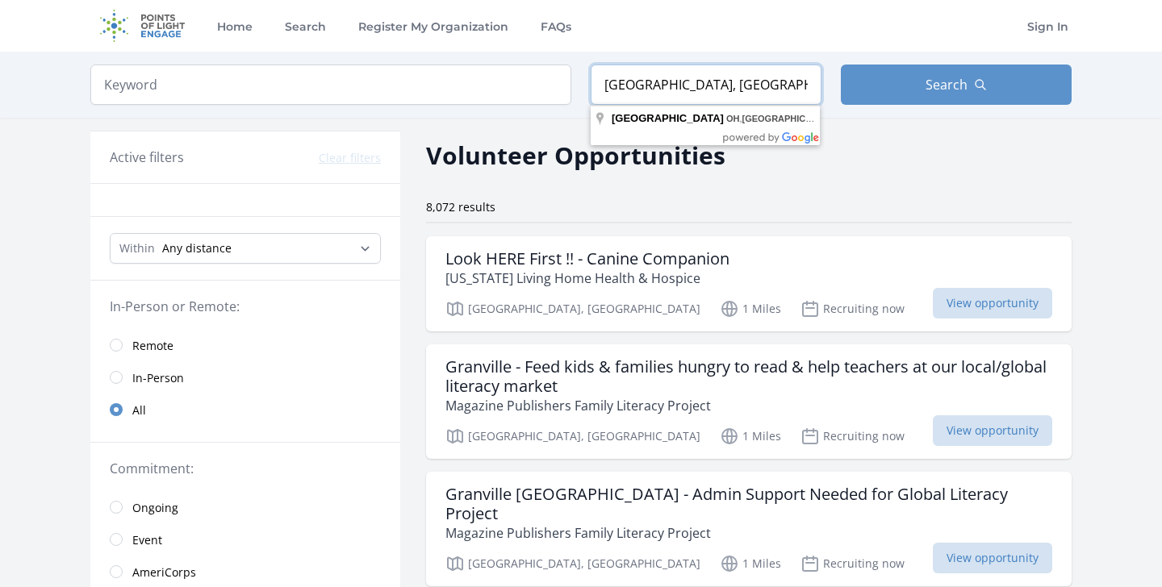
click at [684, 86] on input "Granville, OH, USA" at bounding box center [706, 85] width 231 height 40
drag, startPoint x: 684, startPoint y: 84, endPoint x: 580, endPoint y: 82, distance: 104.1
click at [580, 82] on form "Keyword Location Granville, OH, USA Search" at bounding box center [580, 85] width 981 height 40
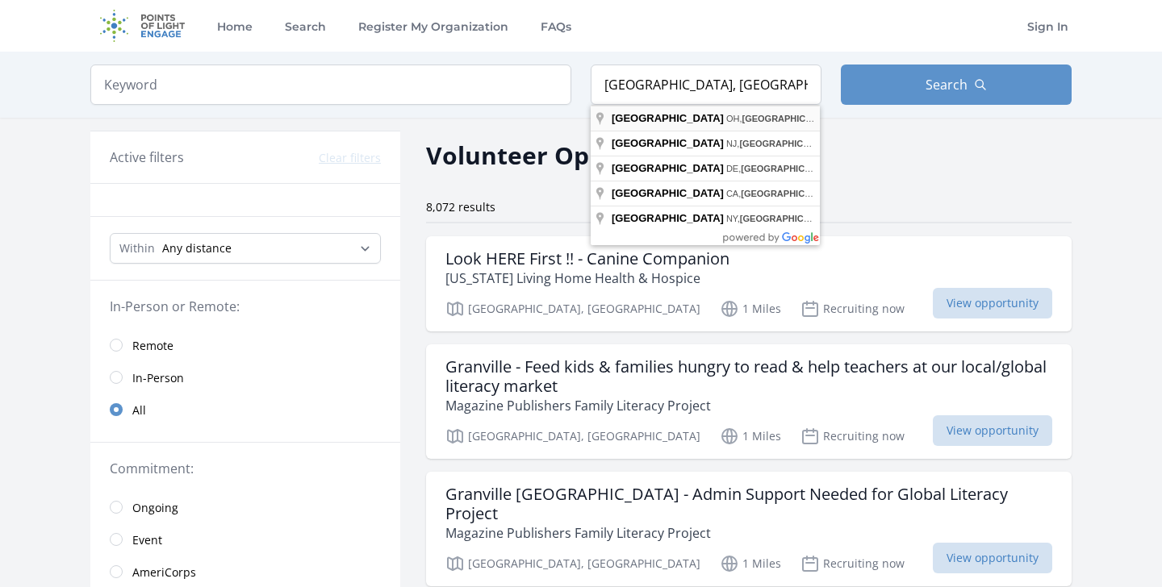
type input "Newark, OH, USA"
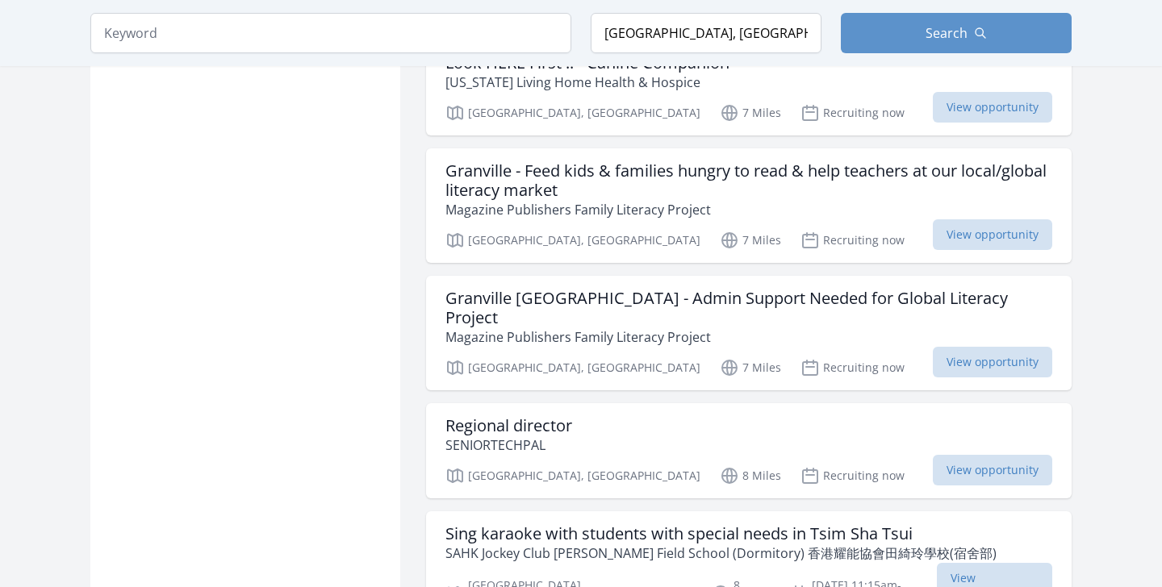
scroll to position [1984, 0]
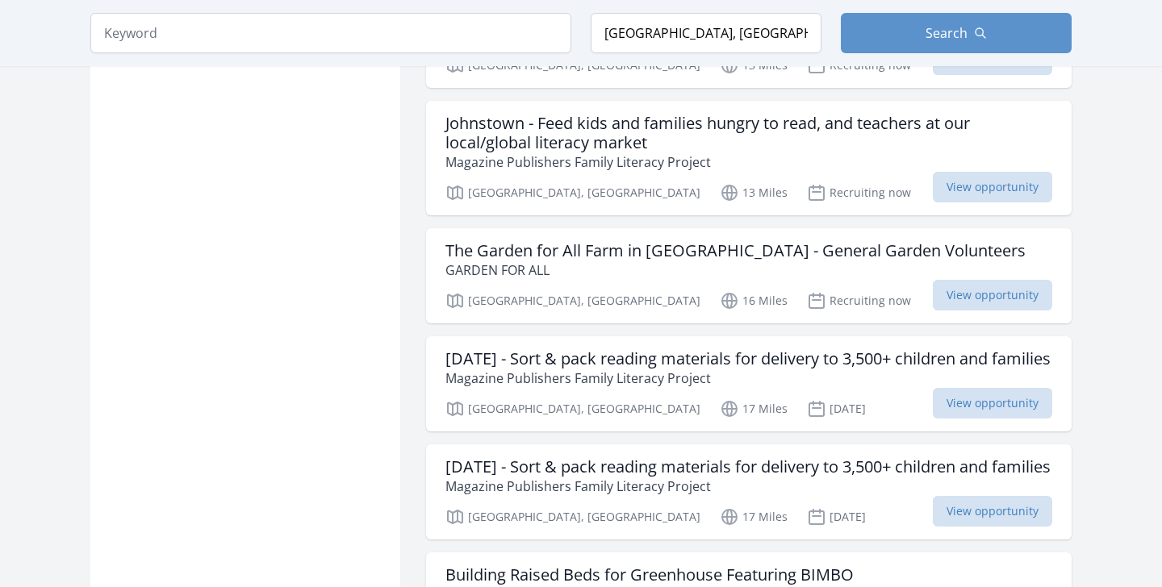
scroll to position [3060, 0]
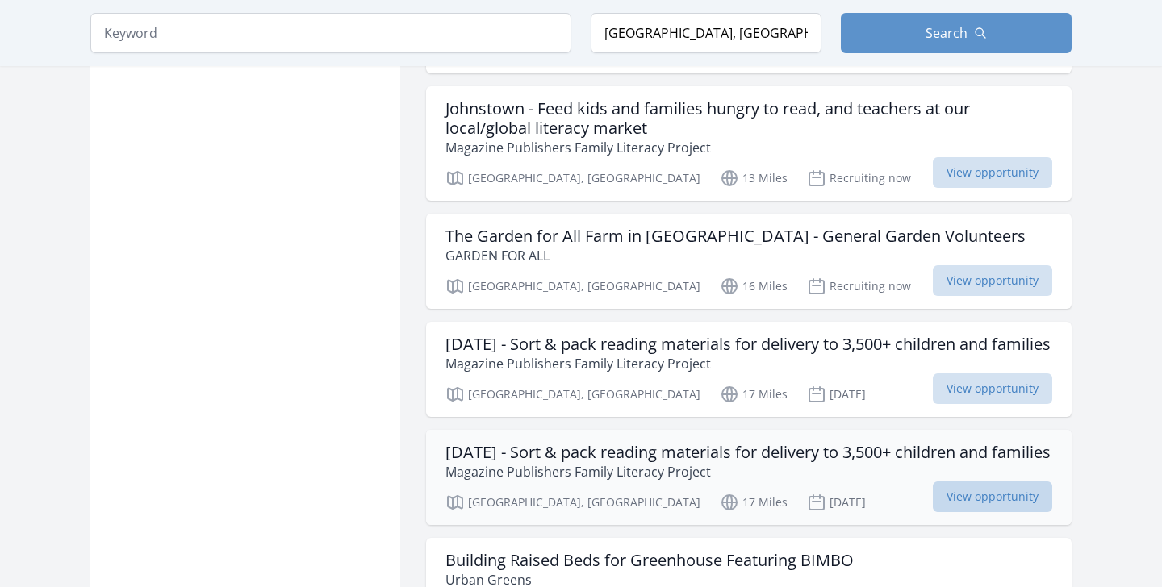
click at [955, 482] on span "View opportunity" at bounding box center [992, 497] width 119 height 31
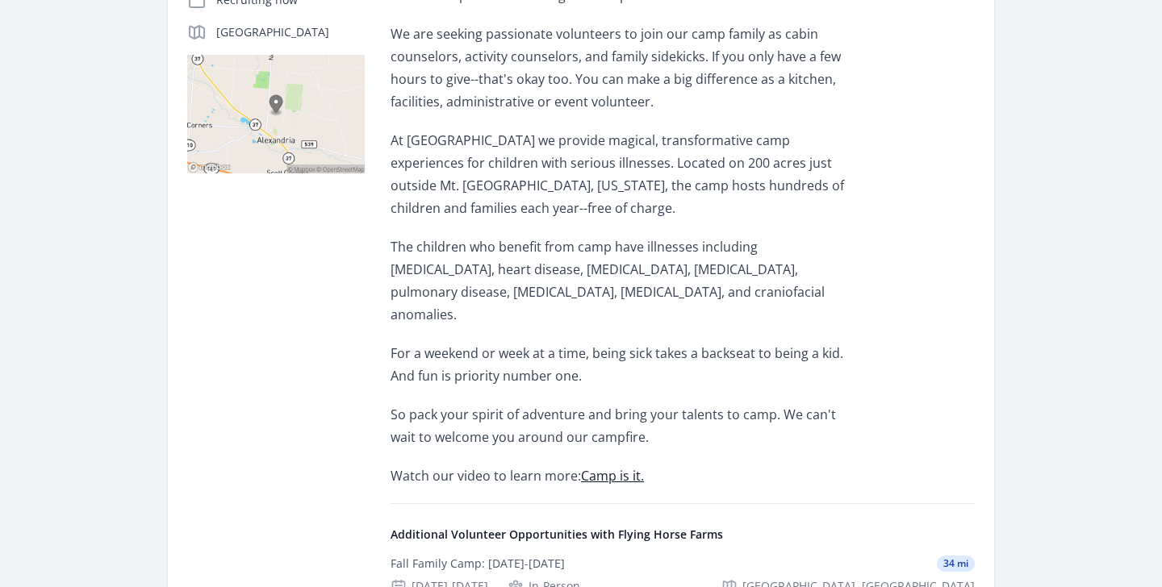
scroll to position [440, 0]
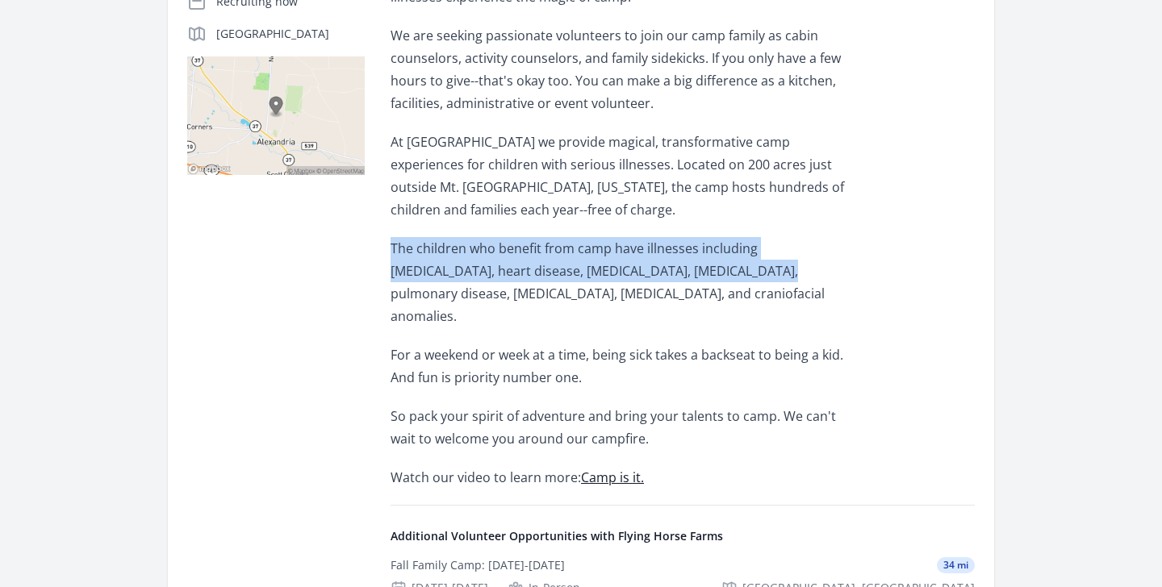
drag, startPoint x: 675, startPoint y: 282, endPoint x: 648, endPoint y: 233, distance: 55.6
click at [648, 233] on div "Maybe you're a pro marshmallow roaster. Or a great storyteller. Or maybe you si…" at bounding box center [627, 214] width 472 height 549
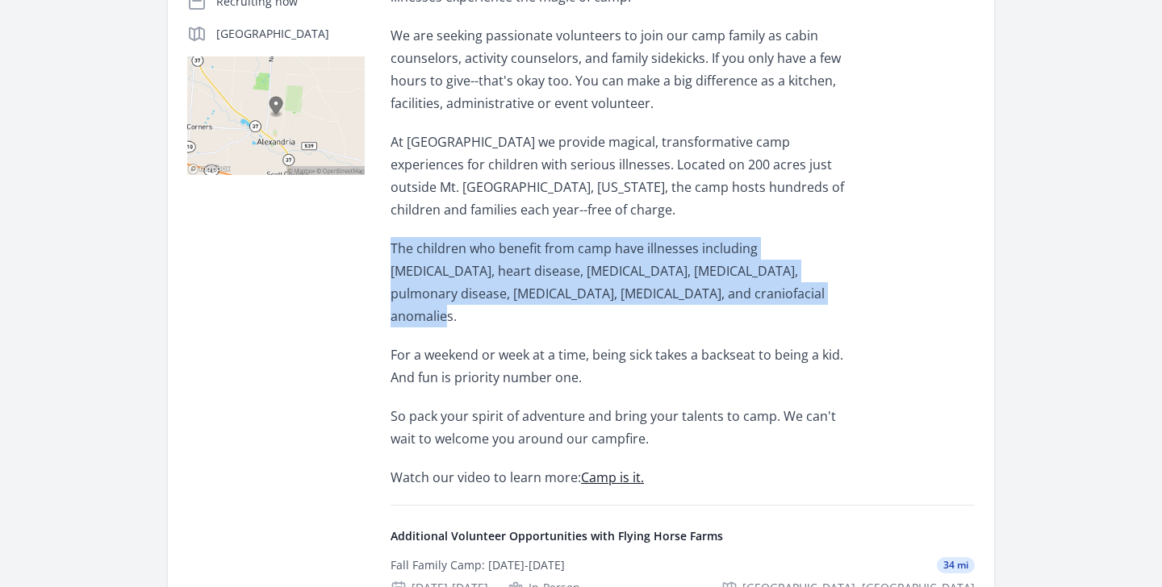
drag, startPoint x: 678, startPoint y: 298, endPoint x: 635, endPoint y: 233, distance: 77.4
click at [635, 233] on div "Maybe you're a pro marshmallow roaster. Or a great storyteller. Or maybe you si…" at bounding box center [627, 214] width 472 height 549
click at [660, 281] on p "The children who benefit from camp have illnesses including cancer, heart disea…" at bounding box center [627, 282] width 472 height 90
drag, startPoint x: 650, startPoint y: 286, endPoint x: 399, endPoint y: 220, distance: 259.5
click at [399, 220] on div "Maybe you're a pro marshmallow roaster. Or a great storyteller. Or maybe you si…" at bounding box center [627, 214] width 472 height 549
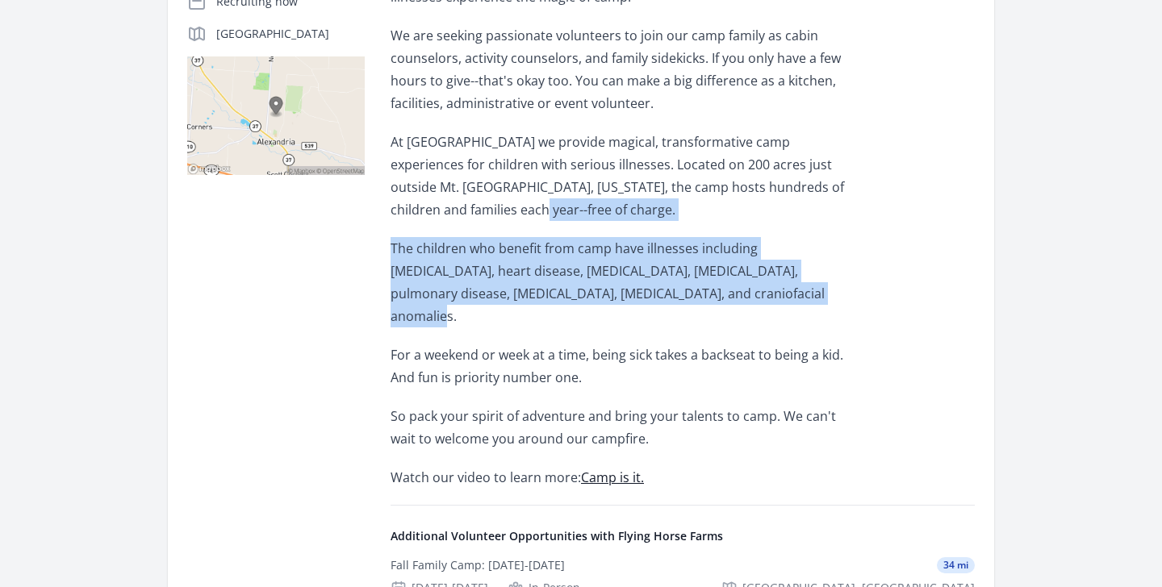
click at [399, 220] on p "At Flying Horse Farms we provide magical, transformative camp experiences for c…" at bounding box center [627, 176] width 472 height 90
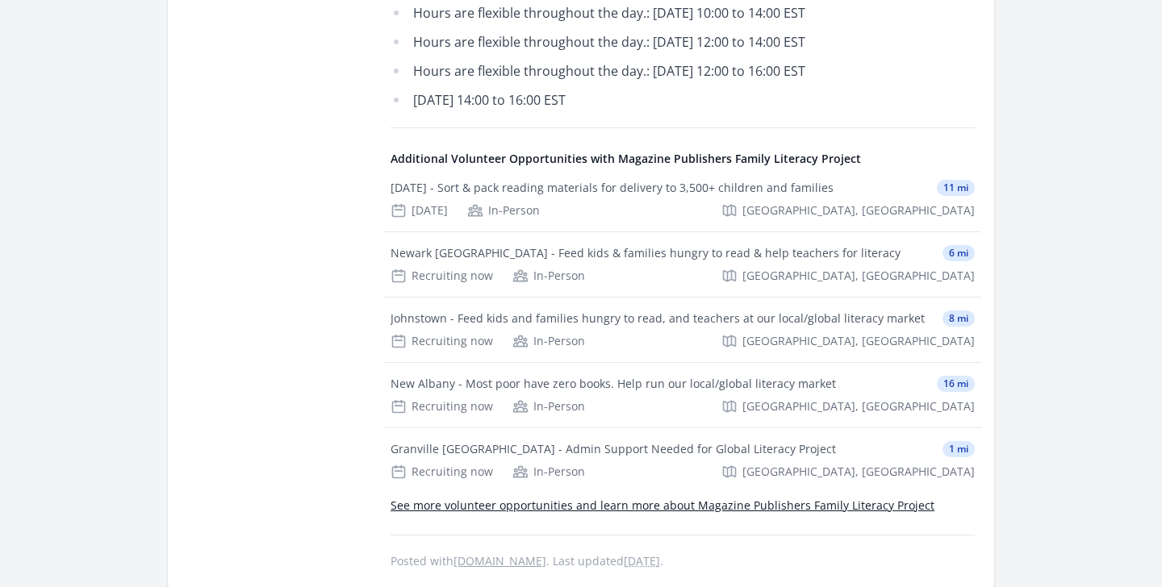
scroll to position [1531, 0]
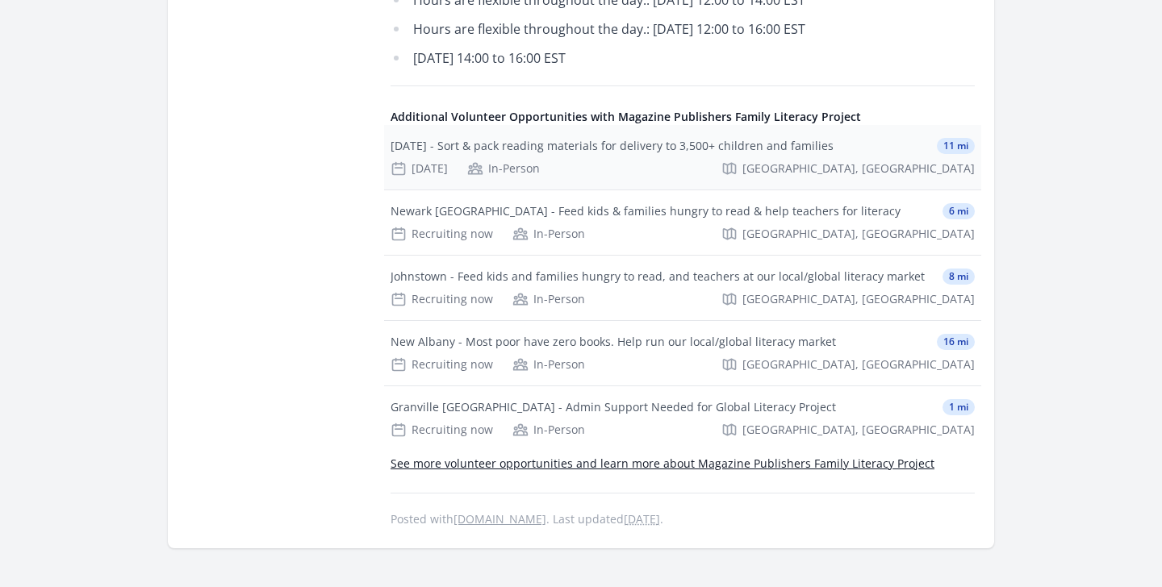
click at [583, 177] on div "Oct 11th In-Person Johnstown, OH" at bounding box center [683, 169] width 584 height 16
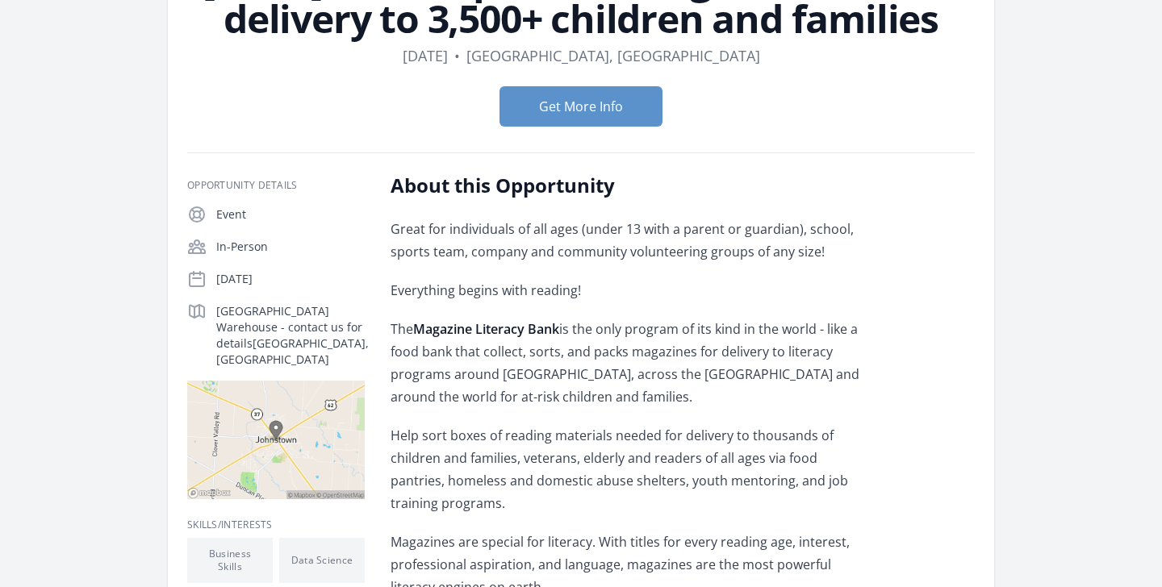
scroll to position [237, 0]
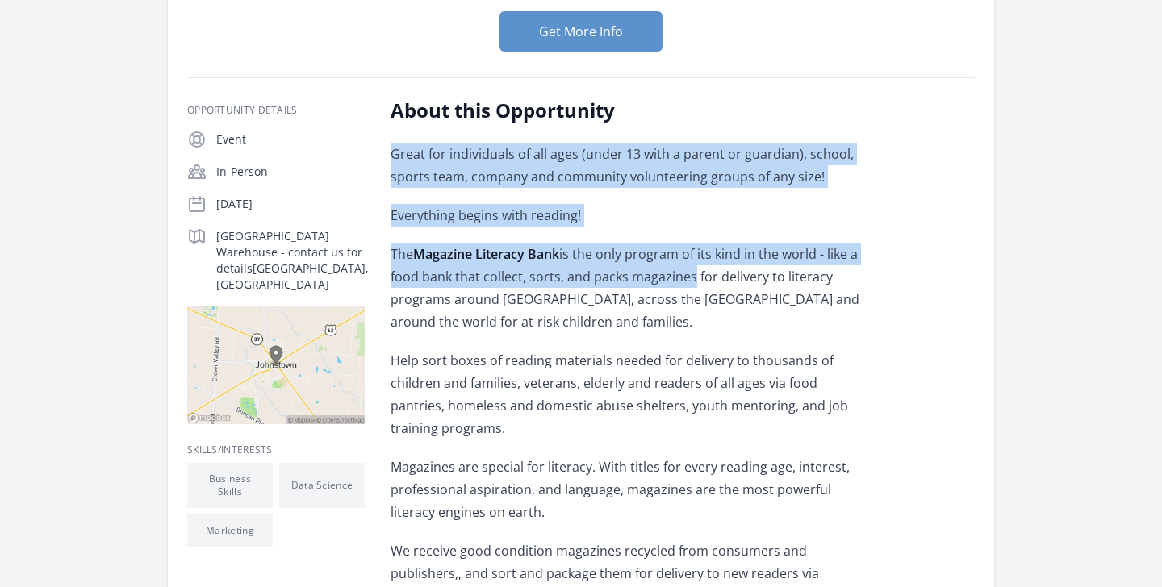
drag, startPoint x: 392, startPoint y: 153, endPoint x: 686, endPoint y: 278, distance: 319.2
click at [686, 278] on p "The Magazine Literacy Bank is the only program of its kind in the world - like …" at bounding box center [627, 288] width 472 height 90
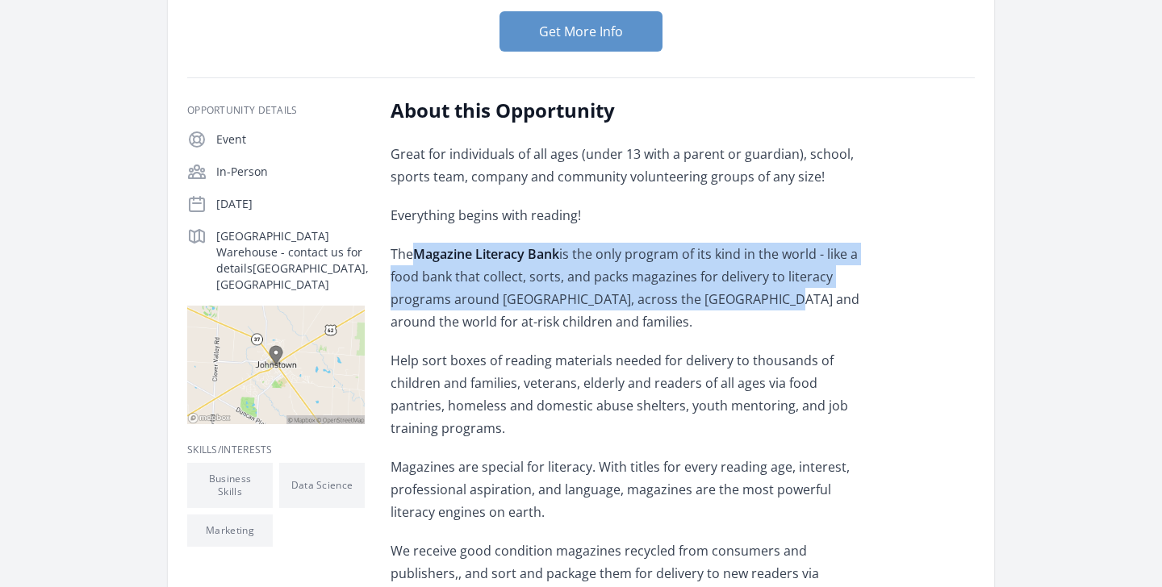
drag, startPoint x: 420, startPoint y: 255, endPoint x: 766, endPoint y: 306, distance: 349.9
click at [771, 306] on p "The Magazine Literacy Bank is the only program of its kind in the world - like …" at bounding box center [627, 288] width 472 height 90
click at [766, 306] on p "The Magazine Literacy Bank is the only program of its kind in the world - like …" at bounding box center [627, 288] width 472 height 90
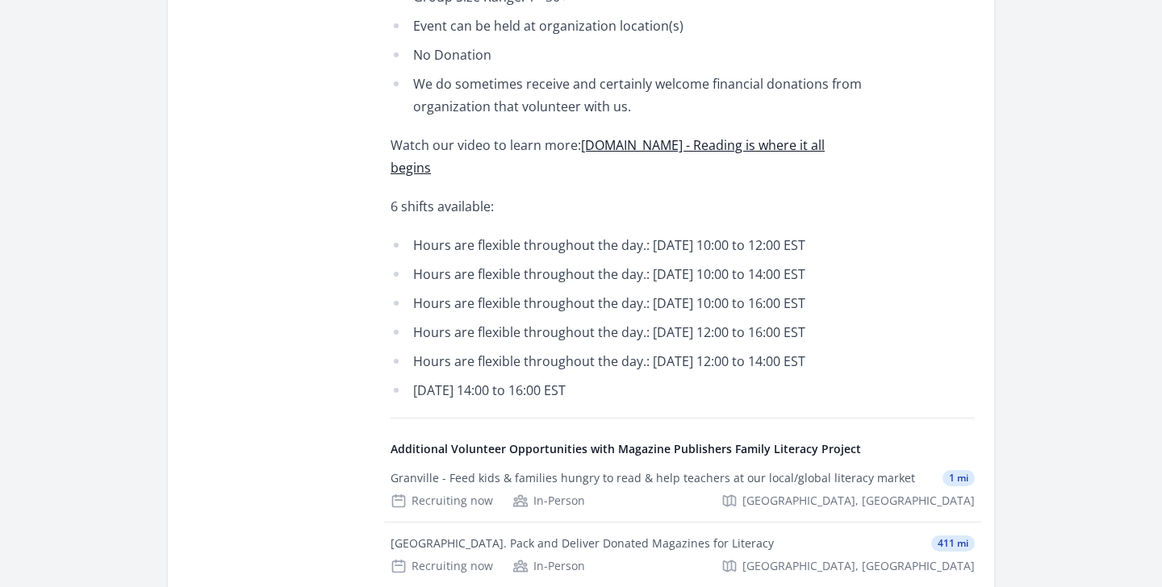
scroll to position [1203, 0]
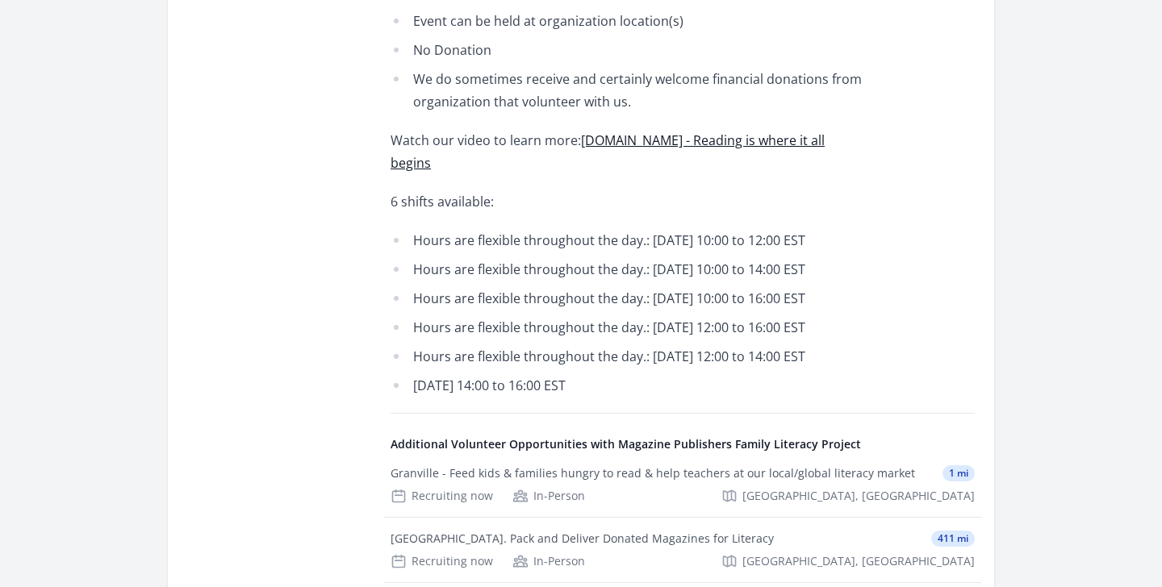
click at [704, 132] on link "[DOMAIN_NAME] - Reading is where it all begins" at bounding box center [608, 152] width 434 height 40
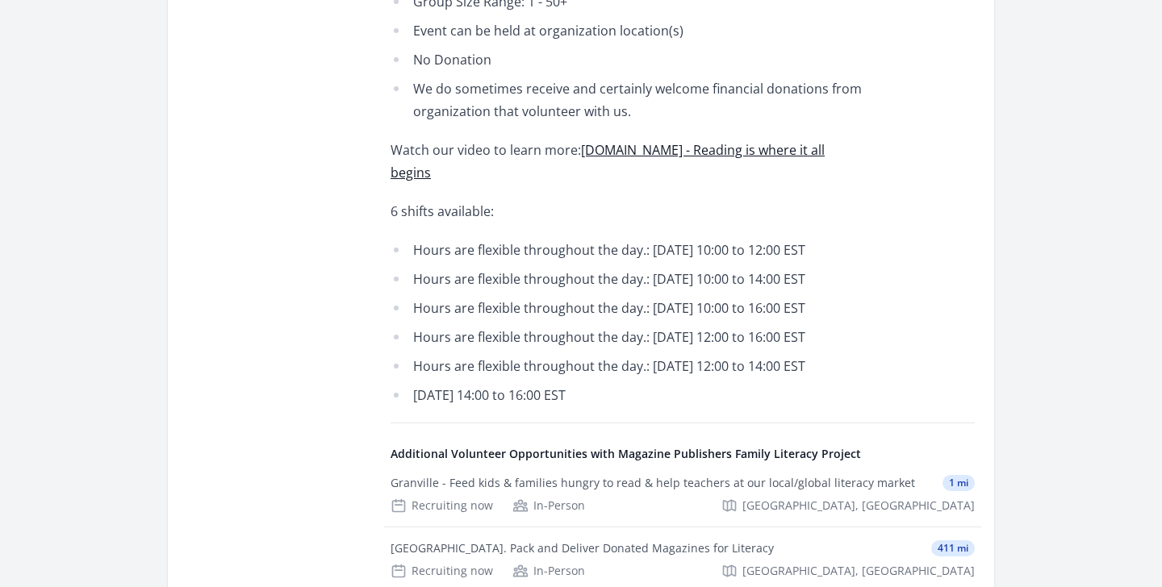
scroll to position [1189, 0]
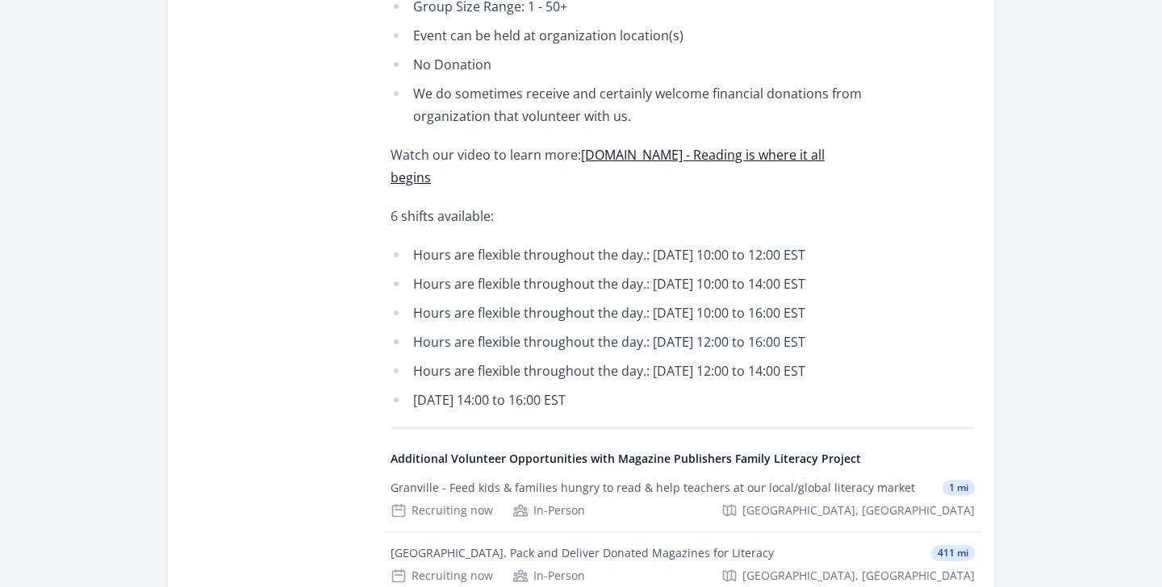
drag, startPoint x: 413, startPoint y: 207, endPoint x: 733, endPoint y: 469, distance: 412.9
click at [733, 412] on ul "Hours are flexible throughout the day.: Saturday October 11, 2025 - 10:00 to 12…" at bounding box center [627, 328] width 472 height 168
copy ul "Hours are flexible throughout the day.: Saturday October 11, 2025 - 10:00 to 12…"
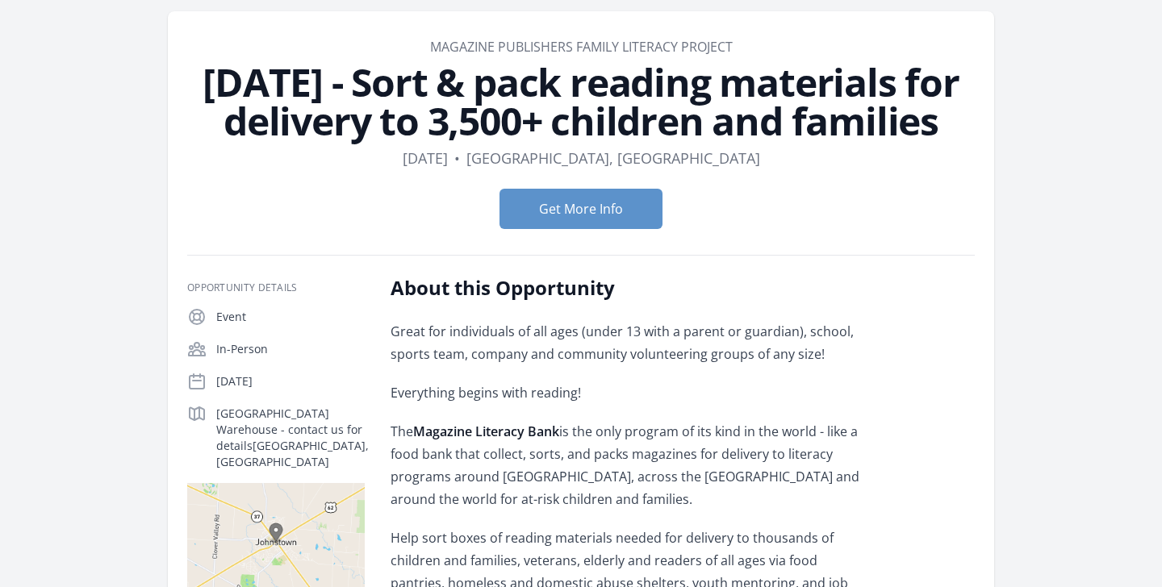
scroll to position [92, 0]
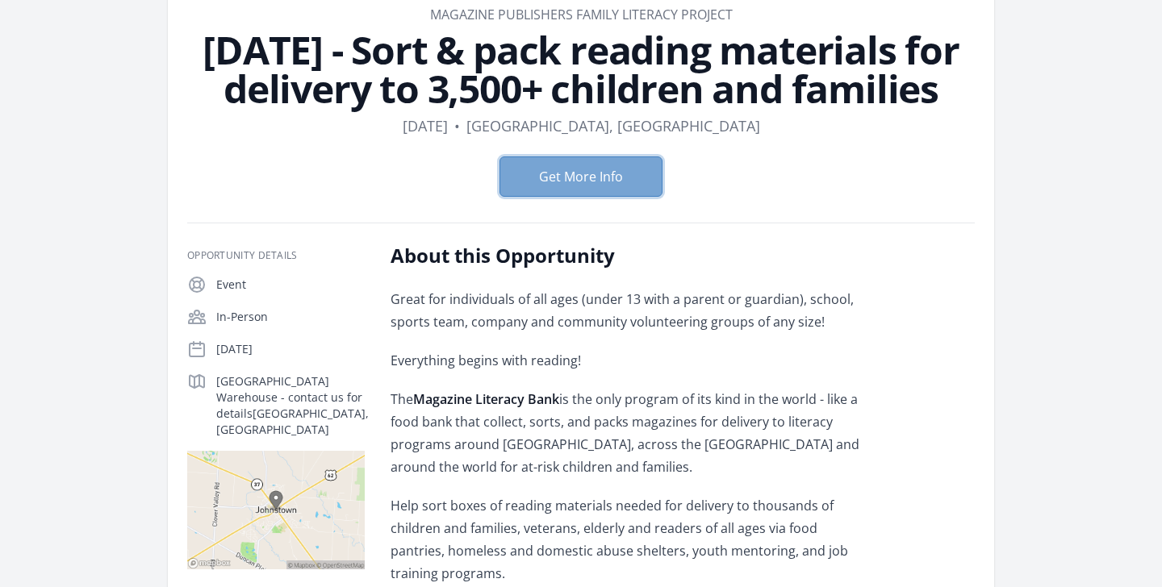
click at [533, 185] on button "Get More Info" at bounding box center [580, 177] width 163 height 40
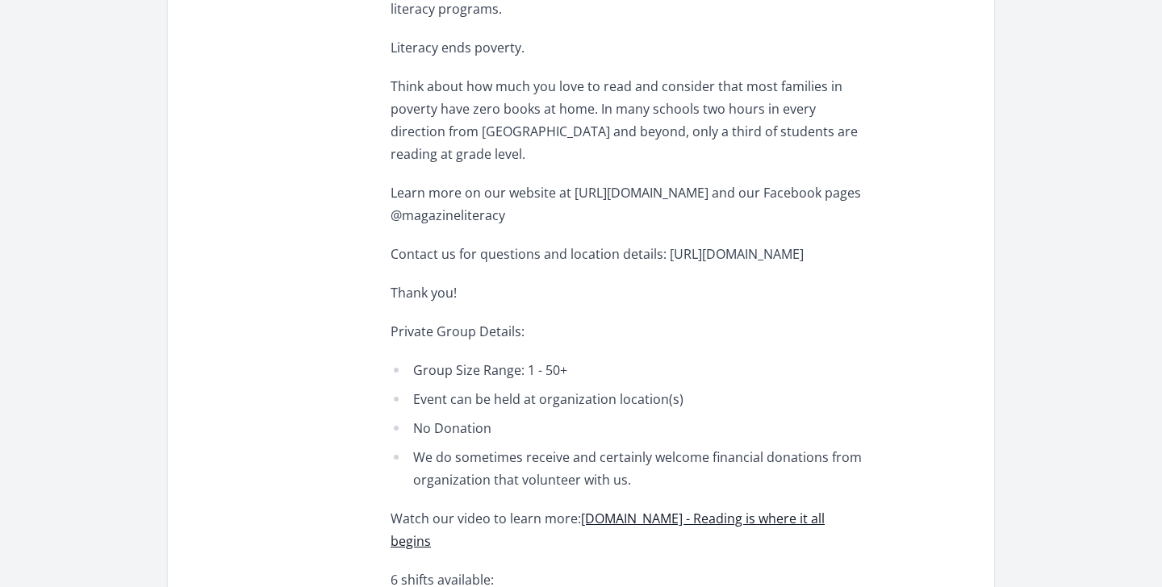
scroll to position [621, 0]
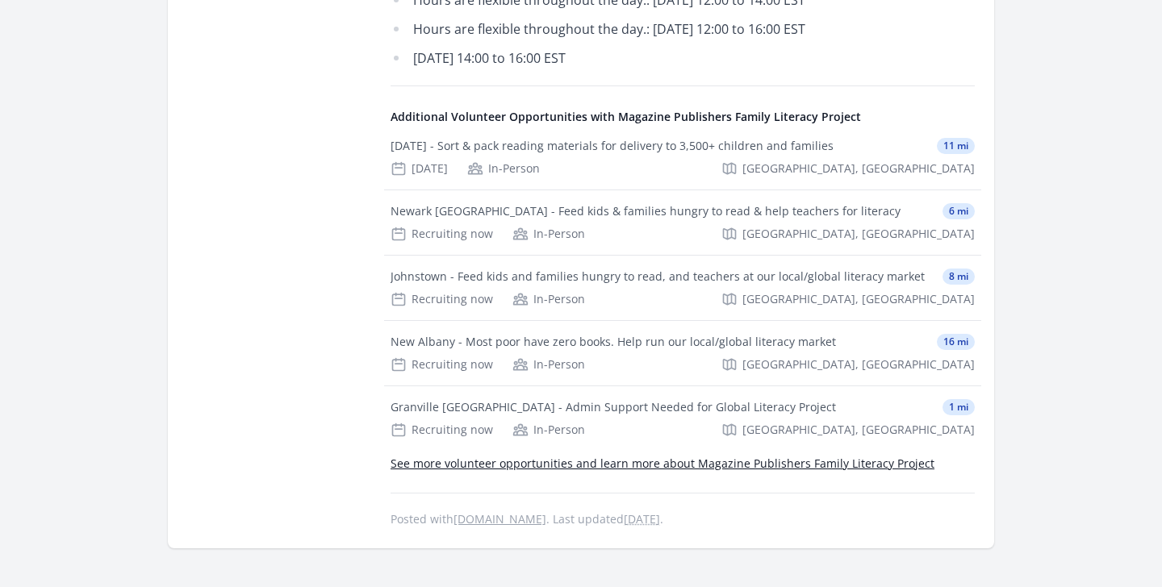
scroll to position [1542, 0]
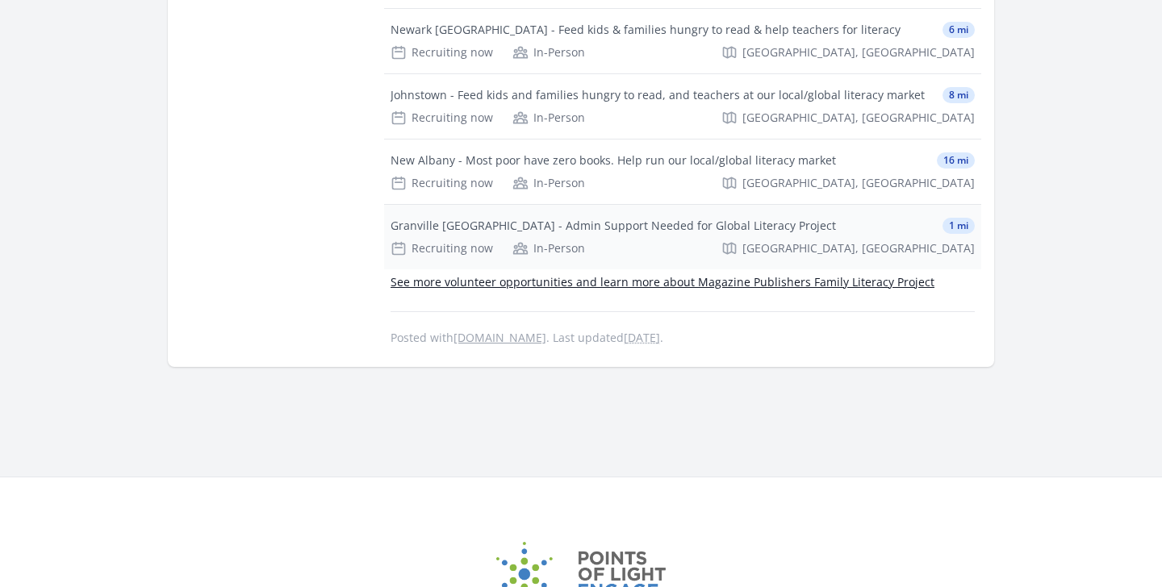
scroll to position [1635, 0]
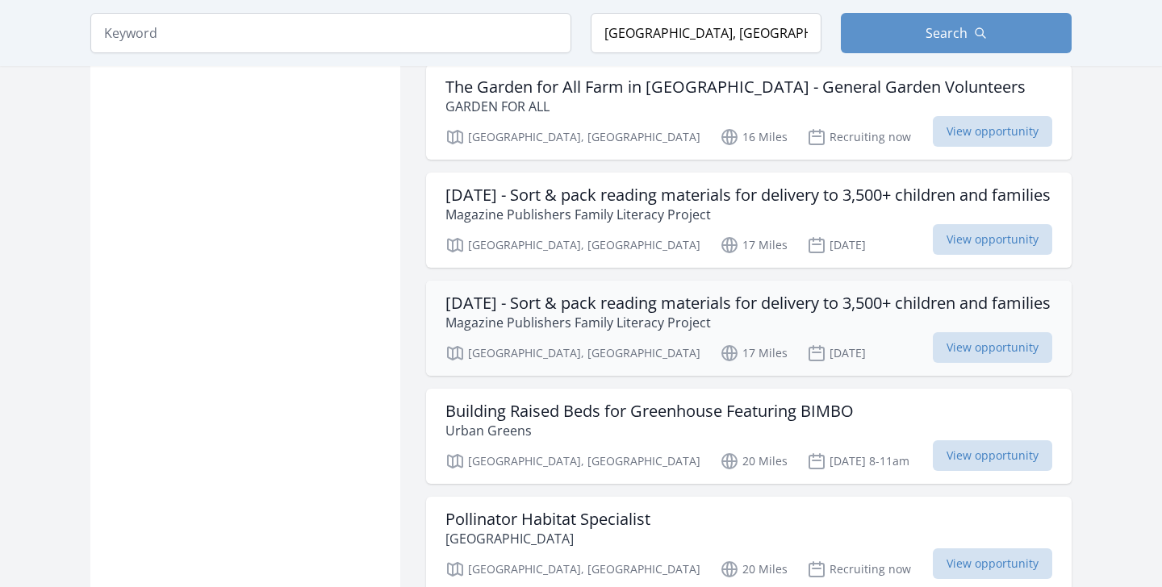
scroll to position [3216, 0]
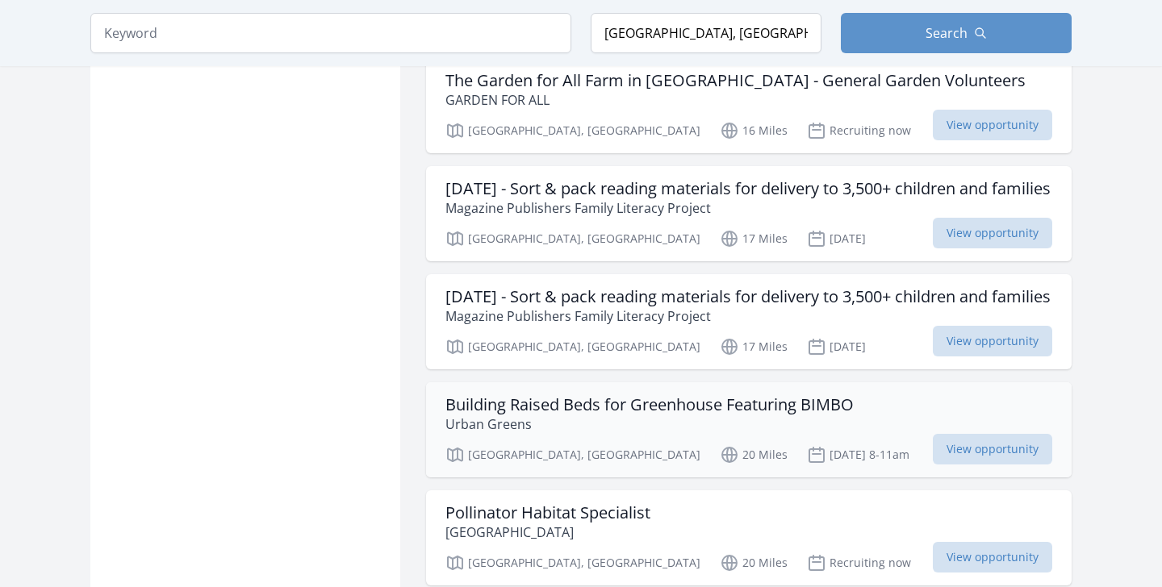
click at [554, 395] on h3 "Building Raised Beds for Greenhouse Featuring BIMBO" at bounding box center [649, 404] width 408 height 19
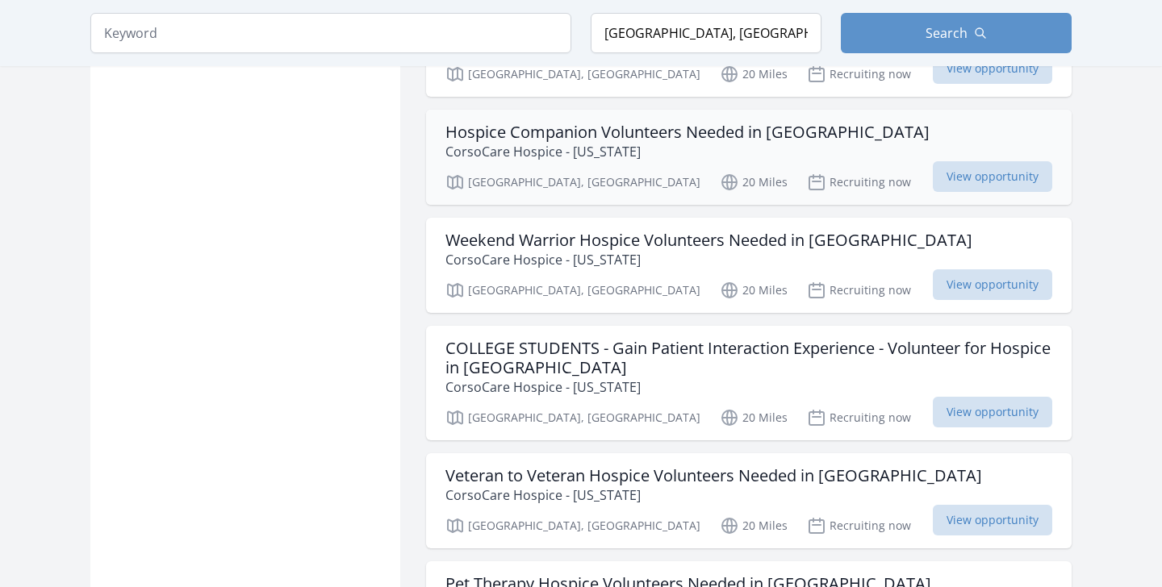
scroll to position [3813, 0]
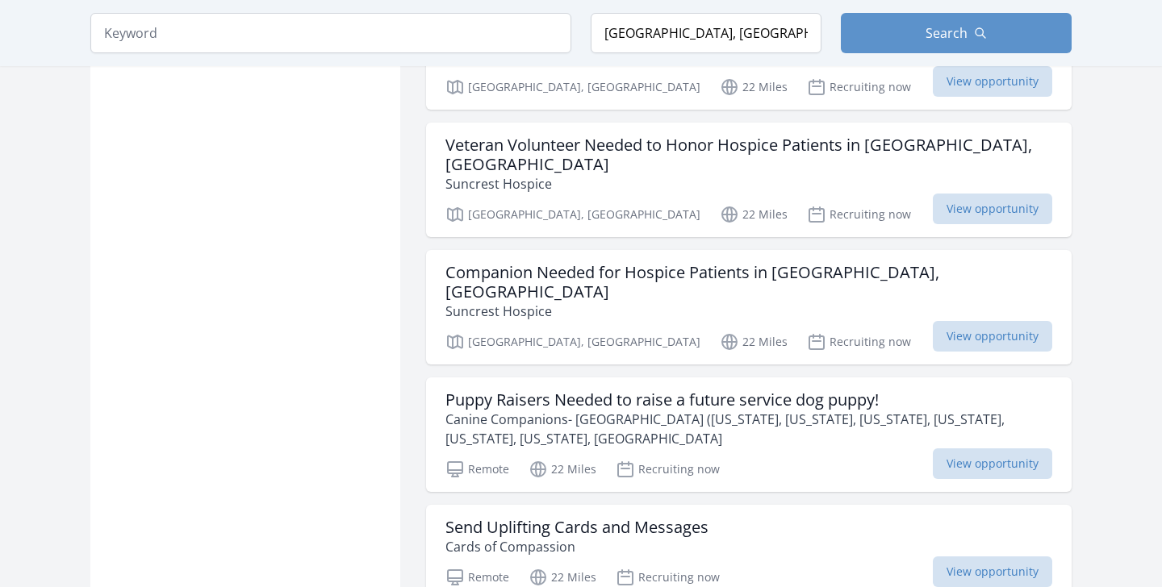
scroll to position [5734, 0]
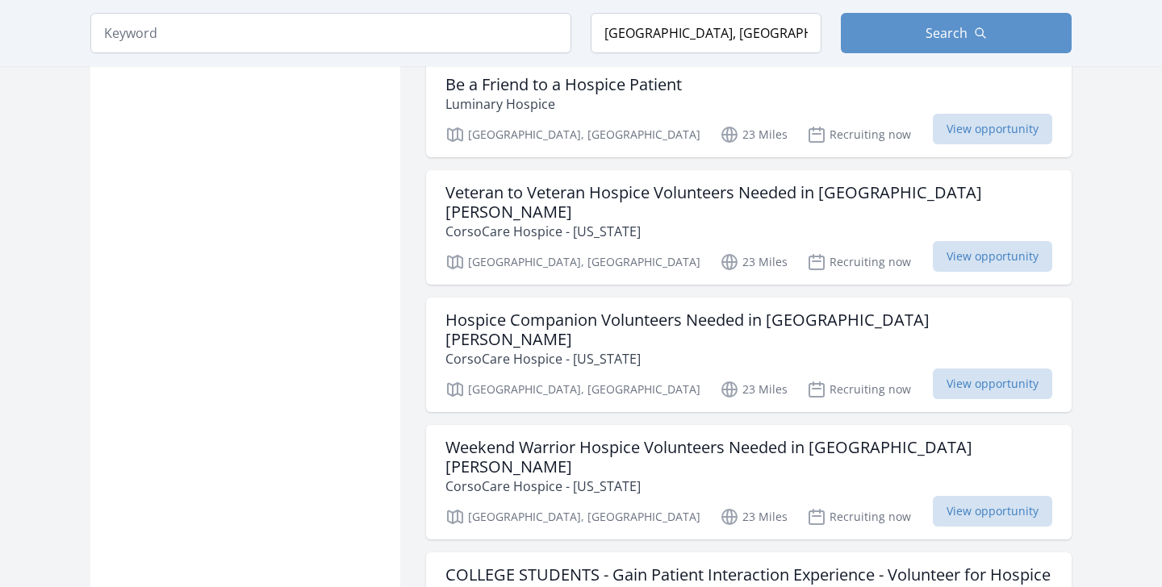
scroll to position [6701, 0]
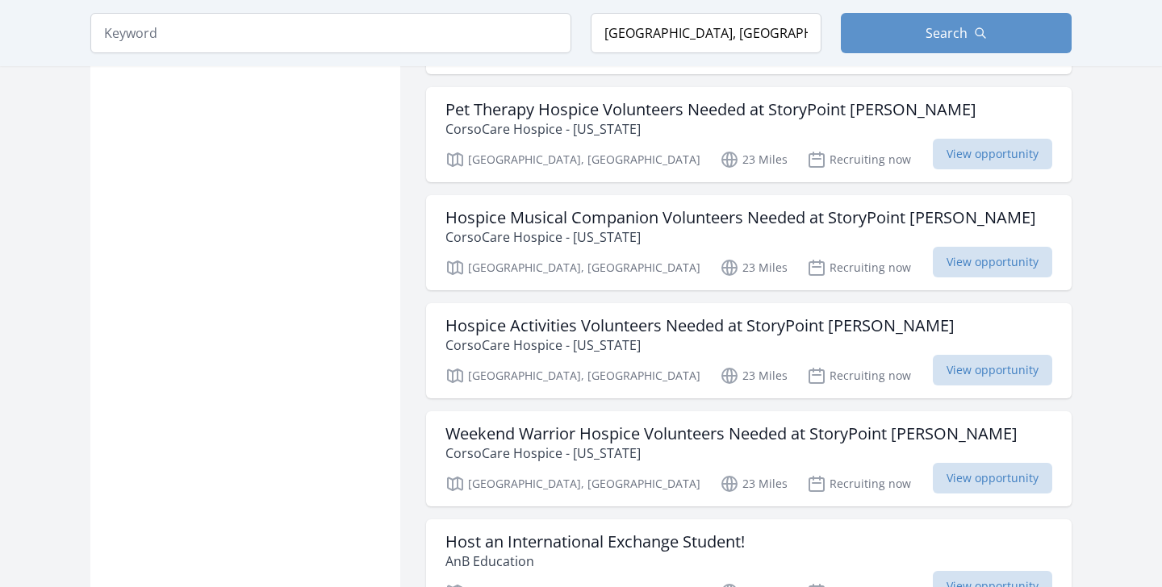
scroll to position [10919, 0]
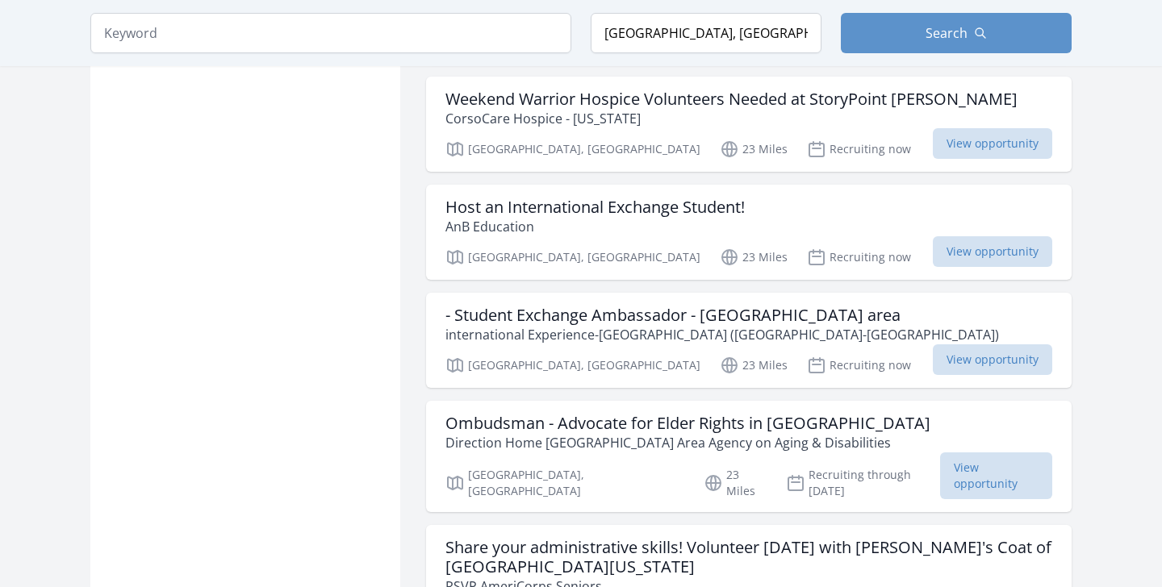
scroll to position [10955, 0]
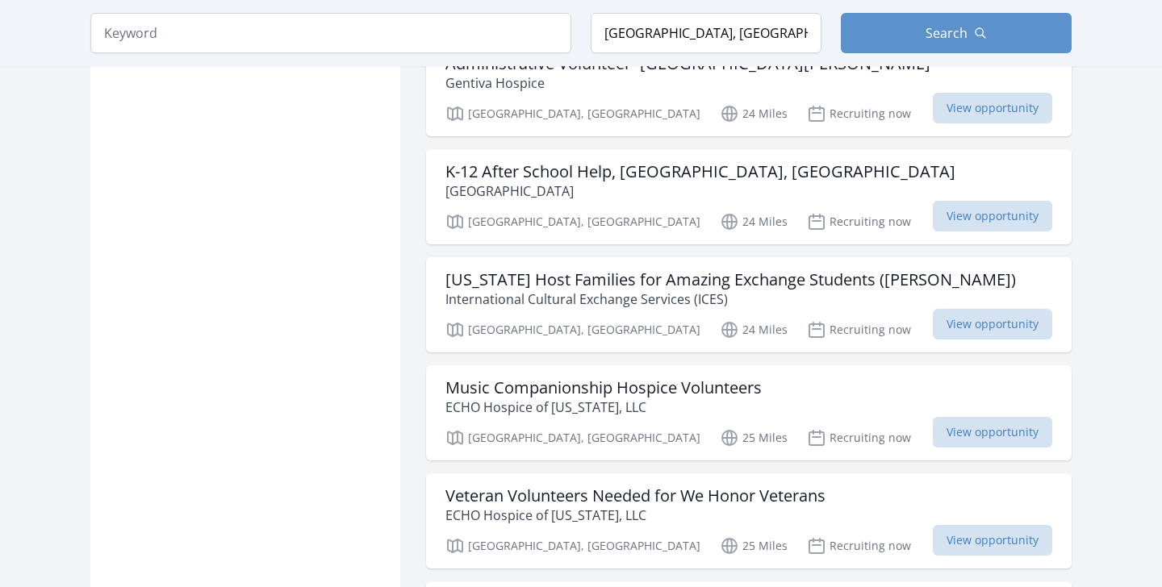
scroll to position [14398, 0]
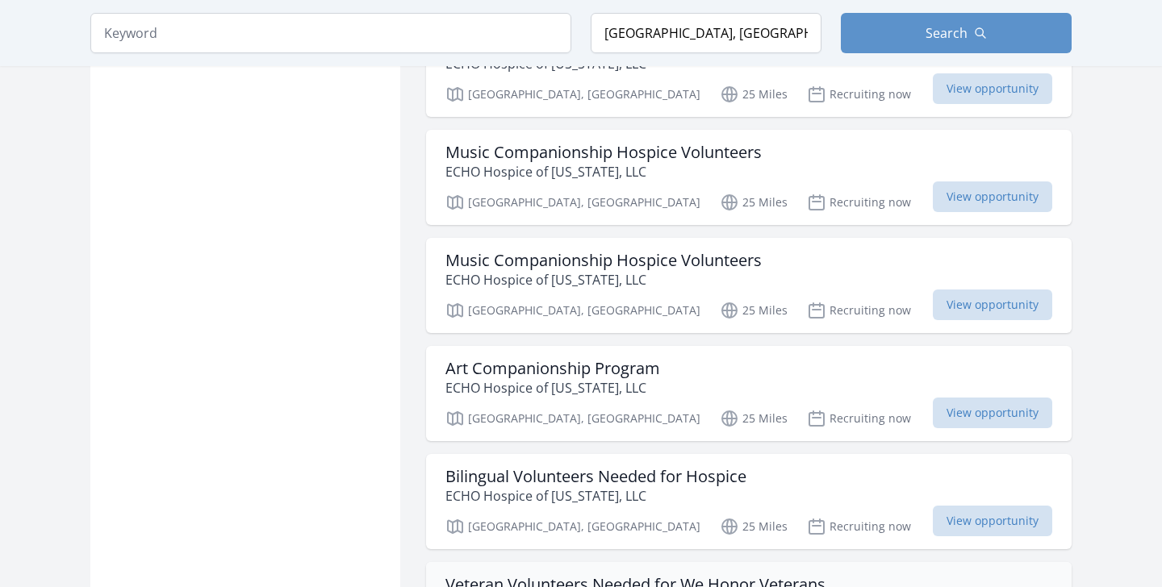
scroll to position [14677, 0]
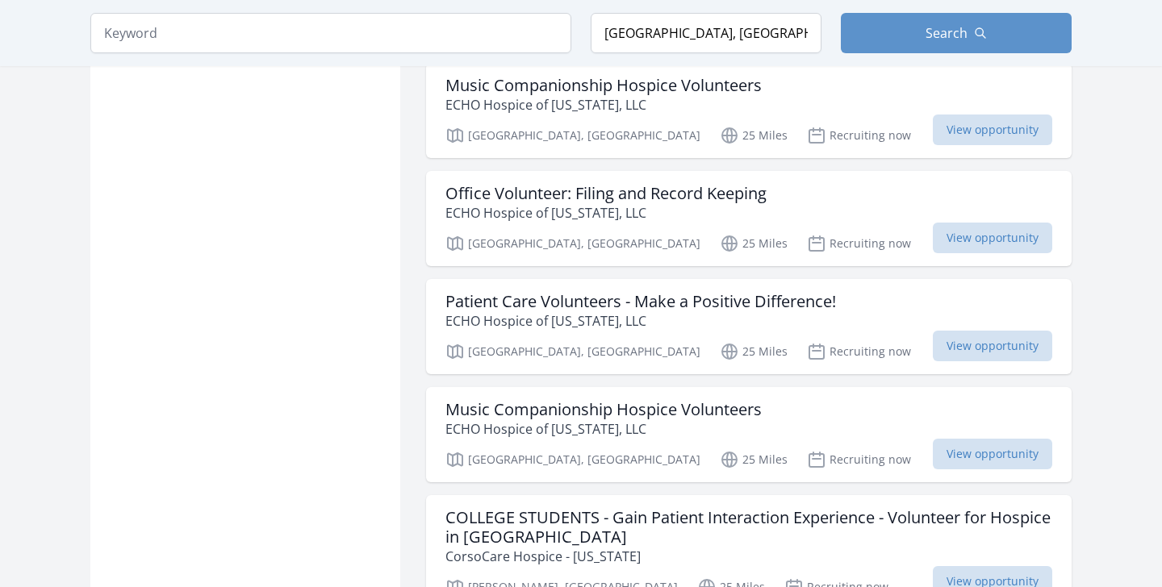
scroll to position [15426, 0]
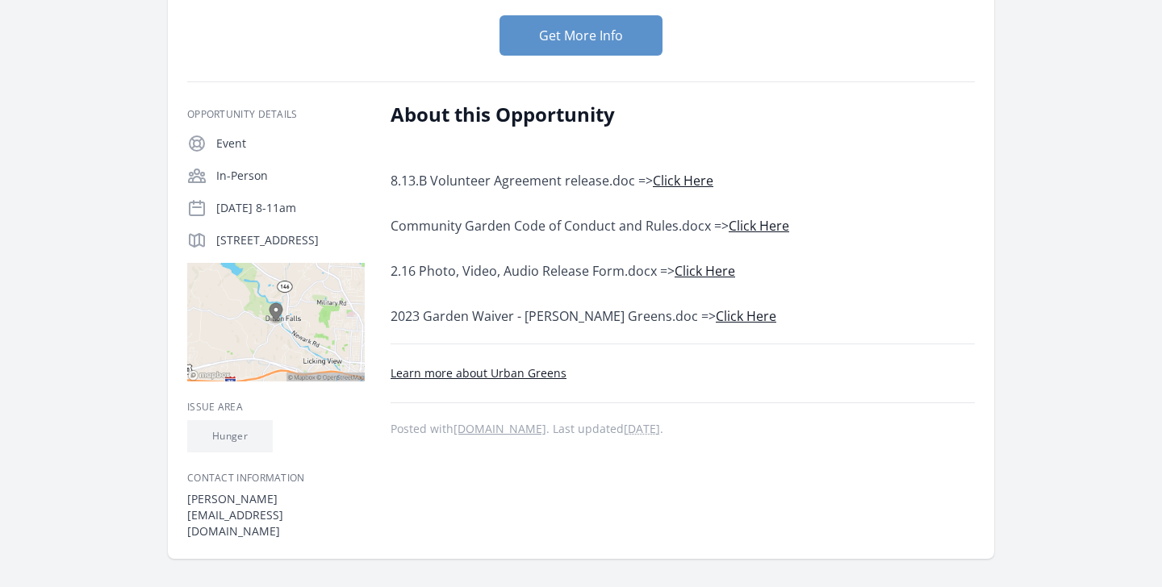
scroll to position [238, 0]
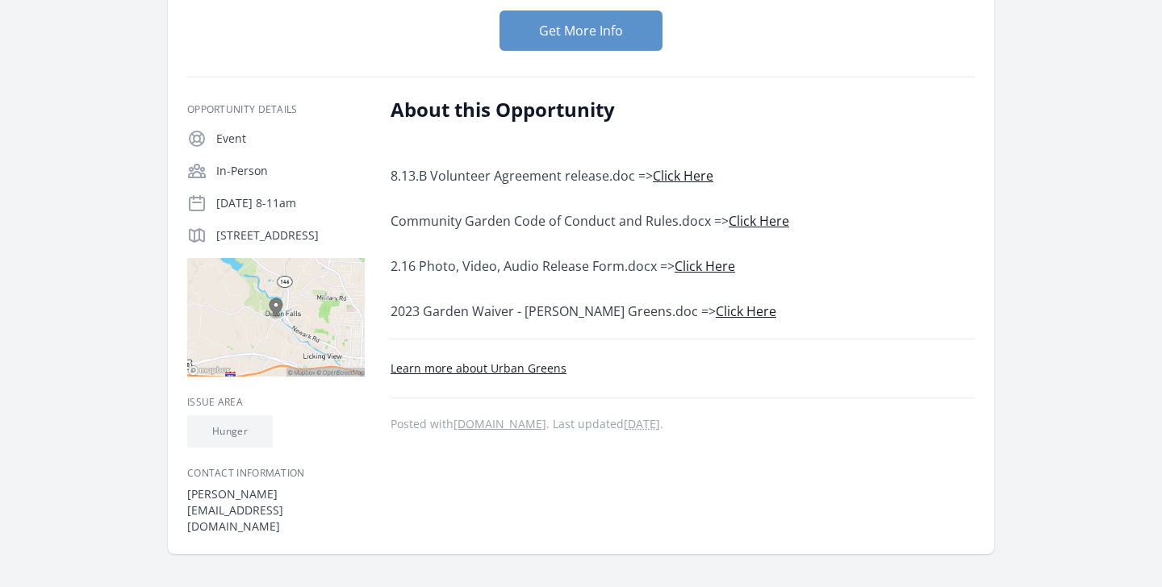
click at [715, 266] on link "Click Here" at bounding box center [705, 266] width 61 height 18
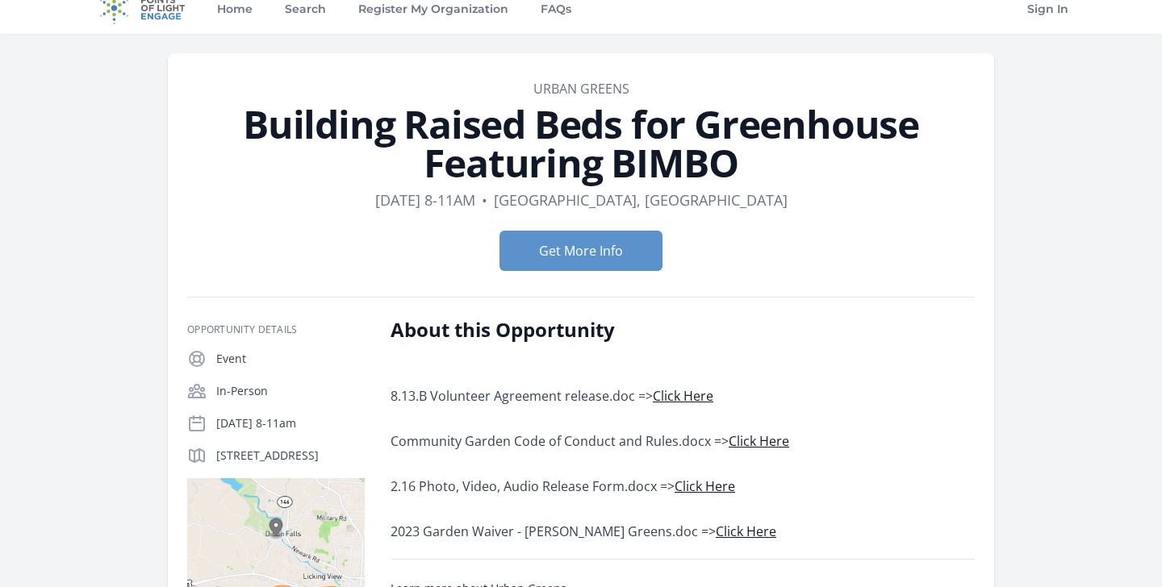
scroll to position [0, 0]
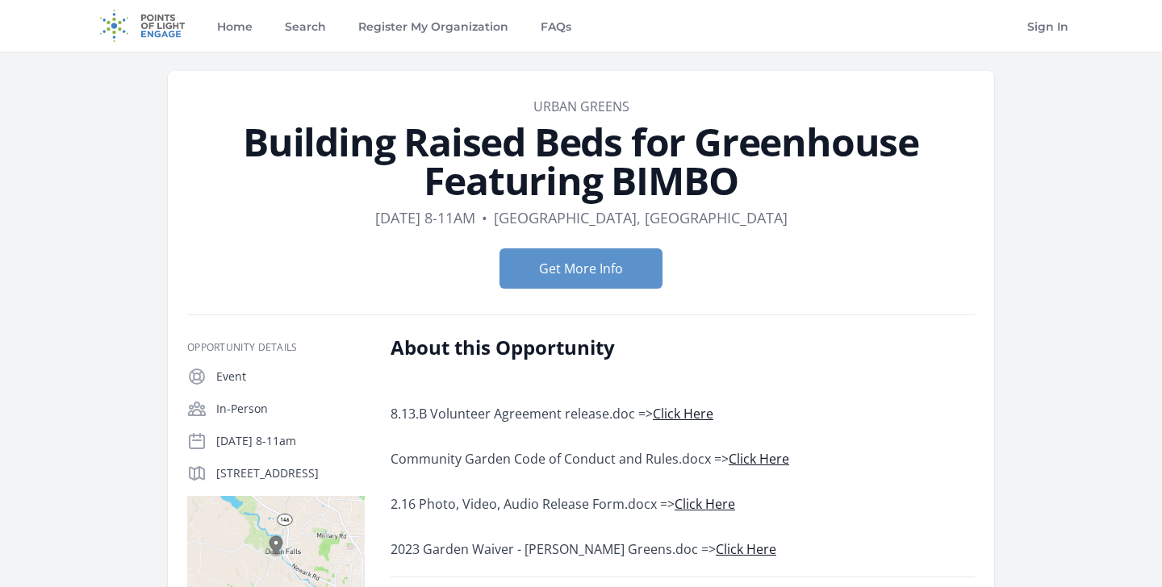
click at [487, 207] on div "•" at bounding box center [485, 218] width 6 height 23
click at [587, 257] on button "Get More Info" at bounding box center [580, 269] width 163 height 40
